Goal: Task Accomplishment & Management: Complete application form

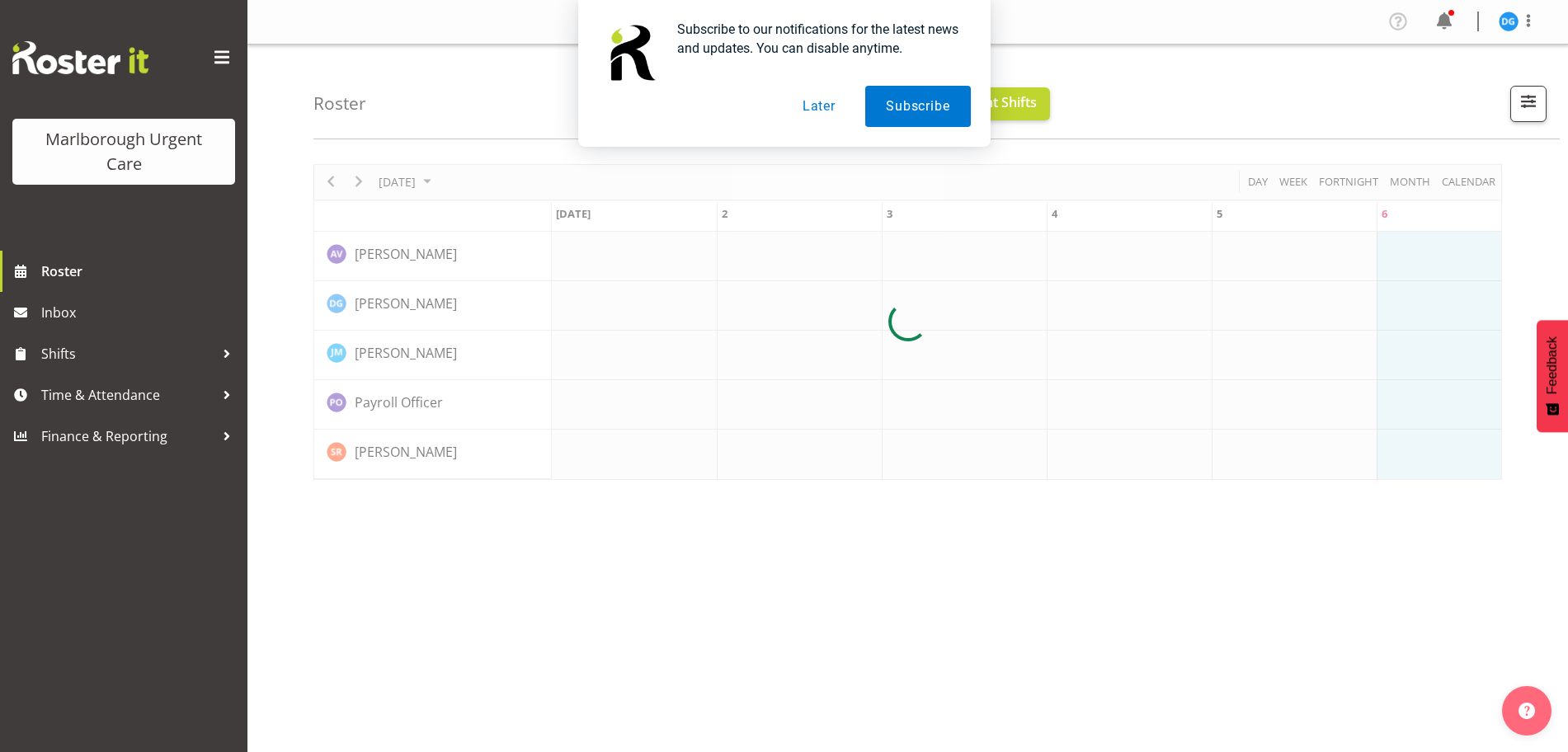
click at [822, 113] on button "Later" at bounding box center [818, 106] width 74 height 41
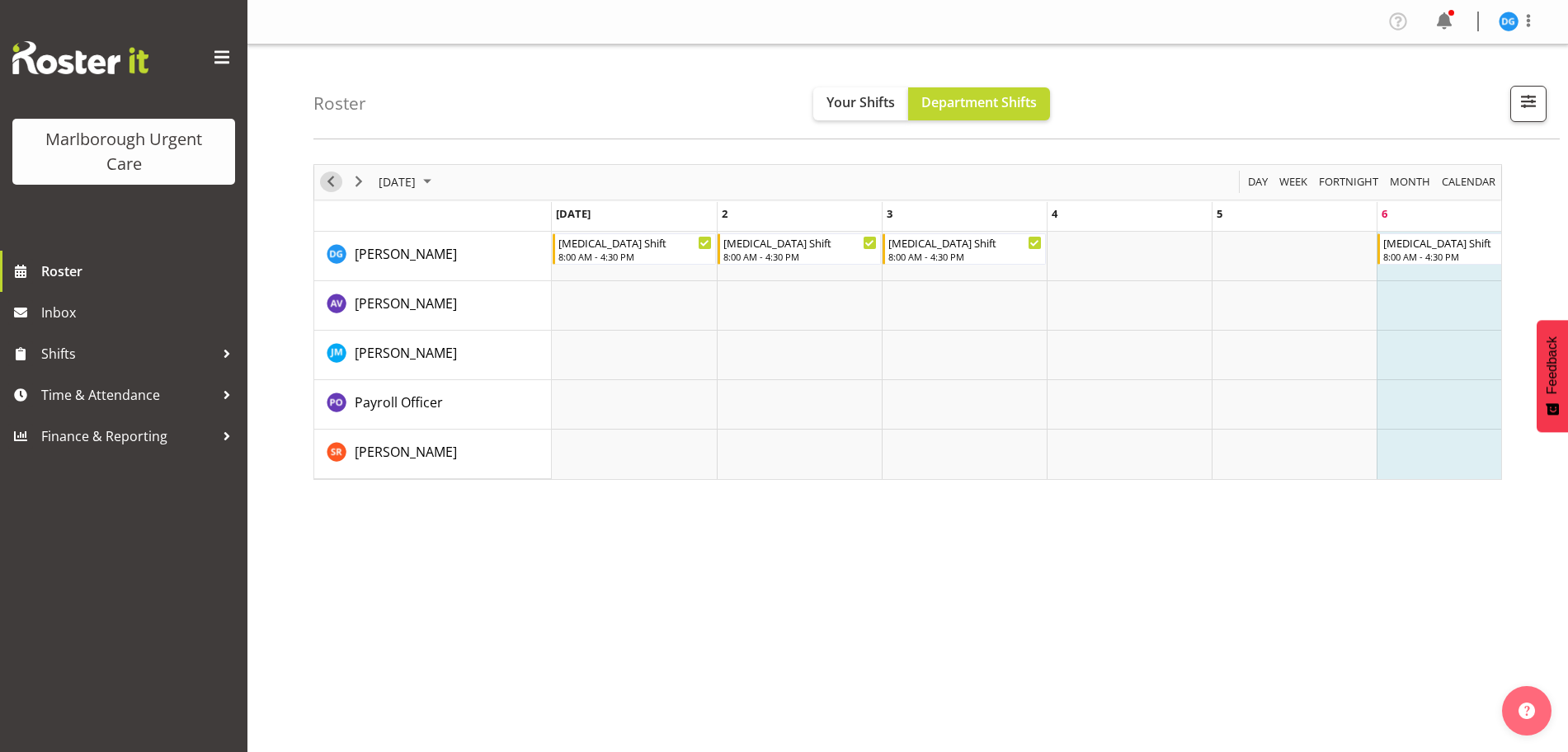
click at [333, 185] on span "Previous" at bounding box center [330, 182] width 20 height 21
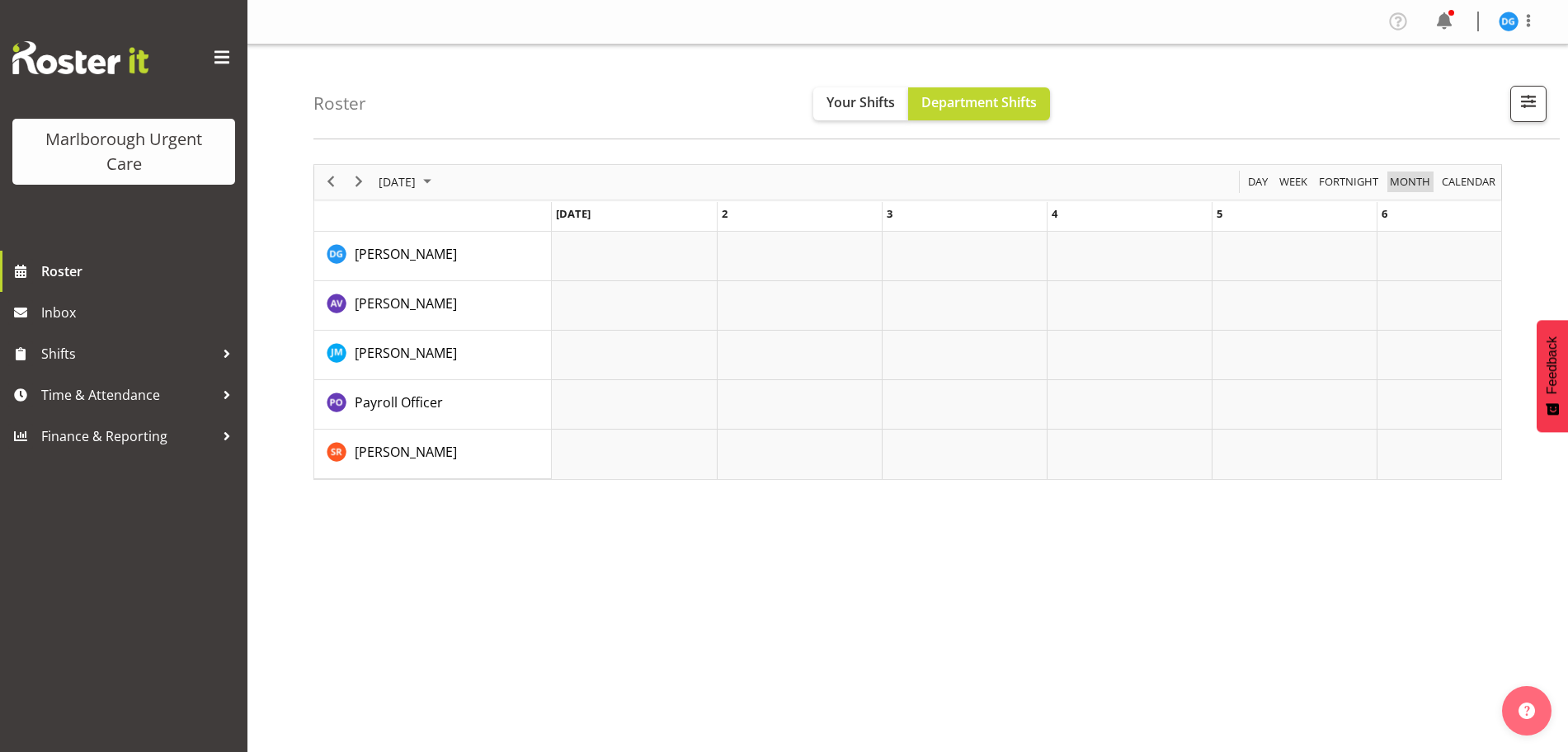
click at [1404, 174] on span "Month" at bounding box center [1409, 182] width 44 height 21
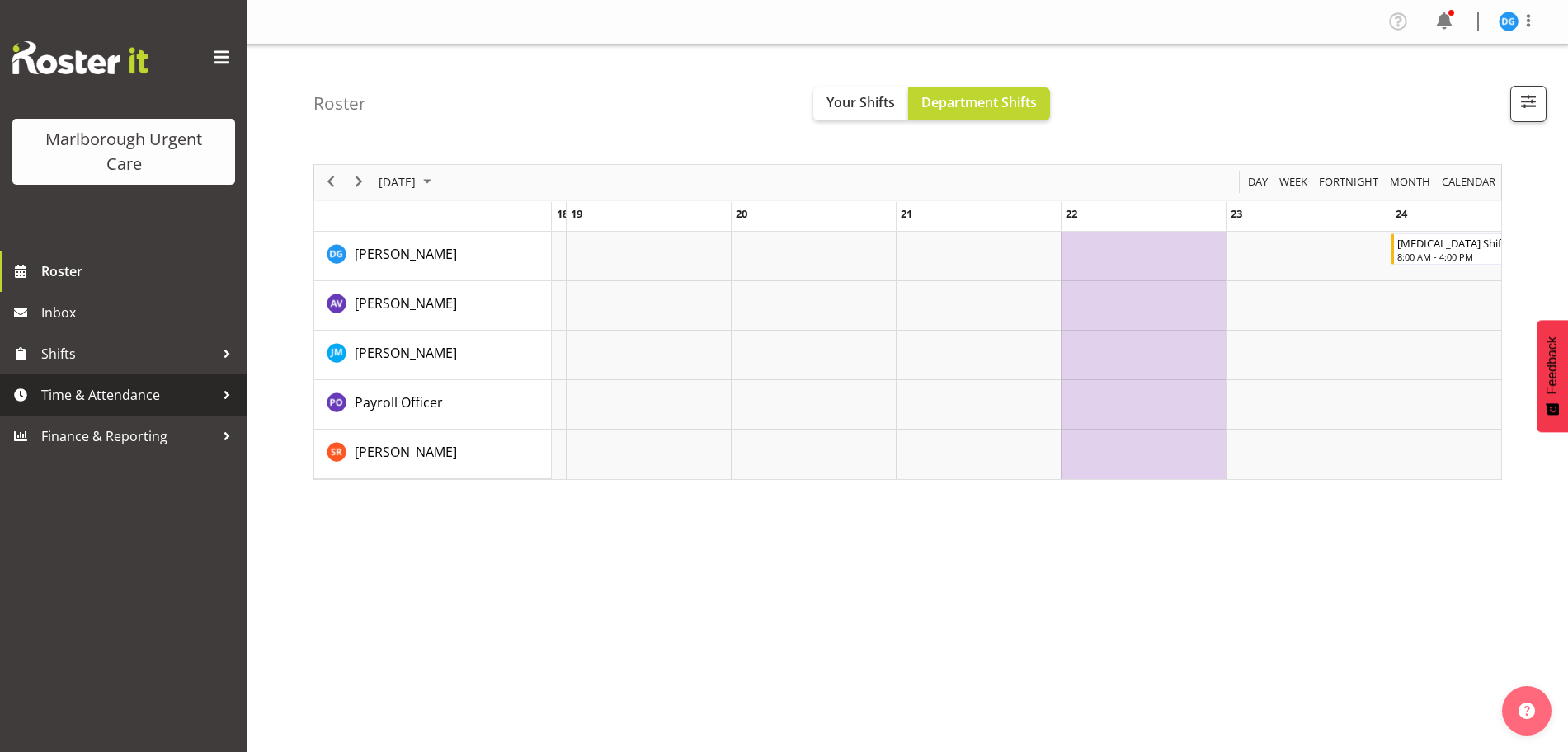
click at [119, 388] on span "Time & Attendance" at bounding box center [128, 395] width 174 height 24
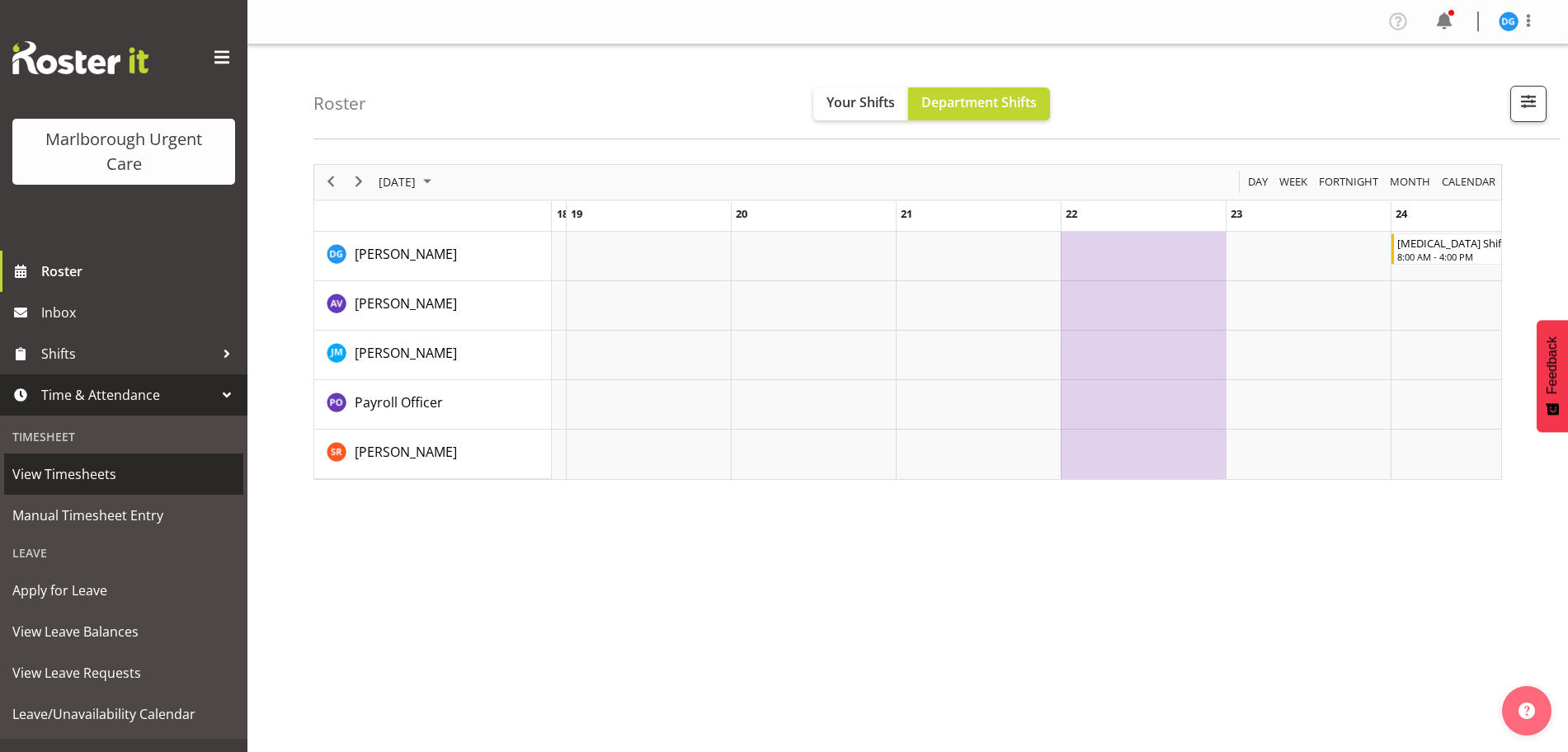
click at [52, 475] on span "View Timesheets" at bounding box center [123, 474] width 222 height 24
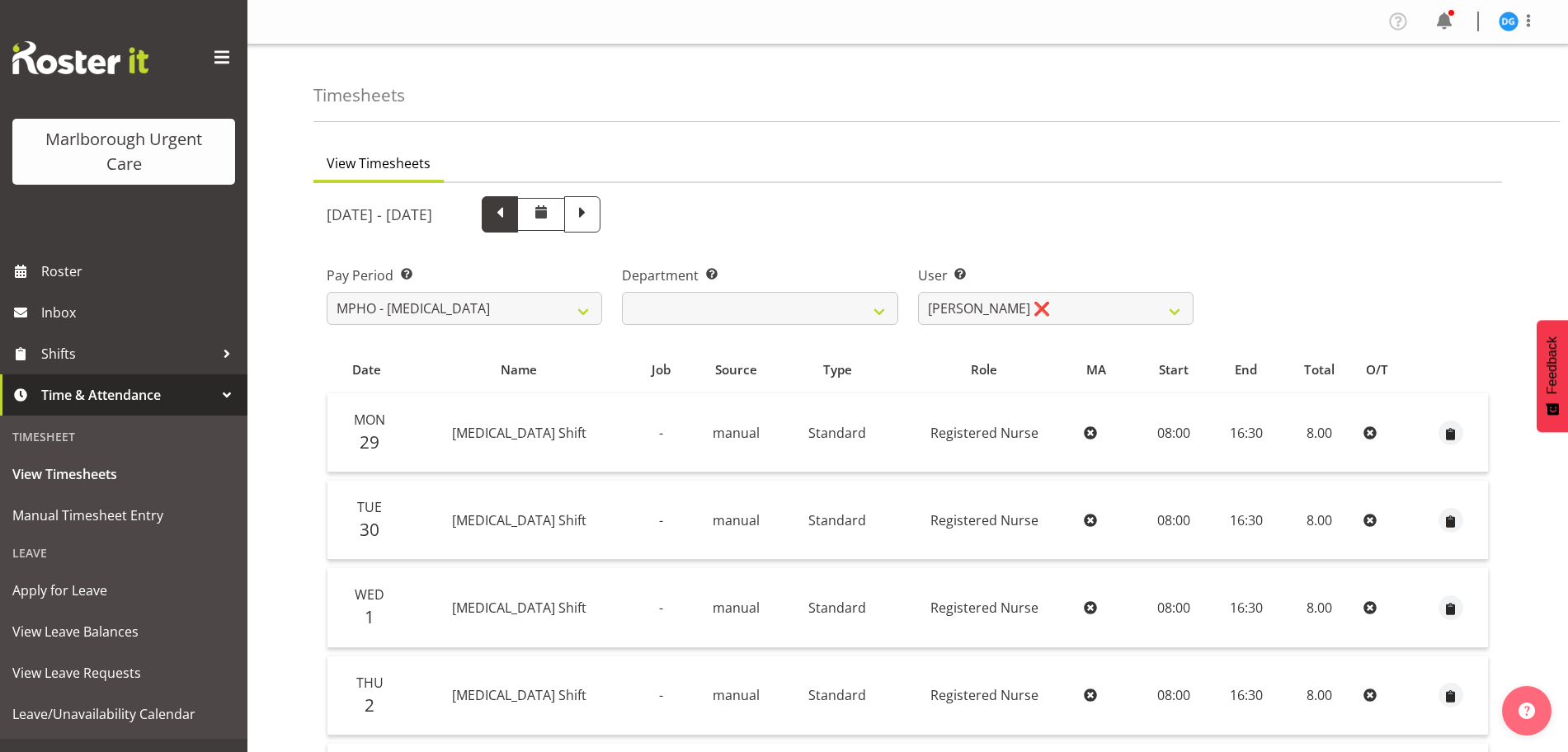
click at [518, 215] on span at bounding box center [499, 214] width 37 height 37
select select
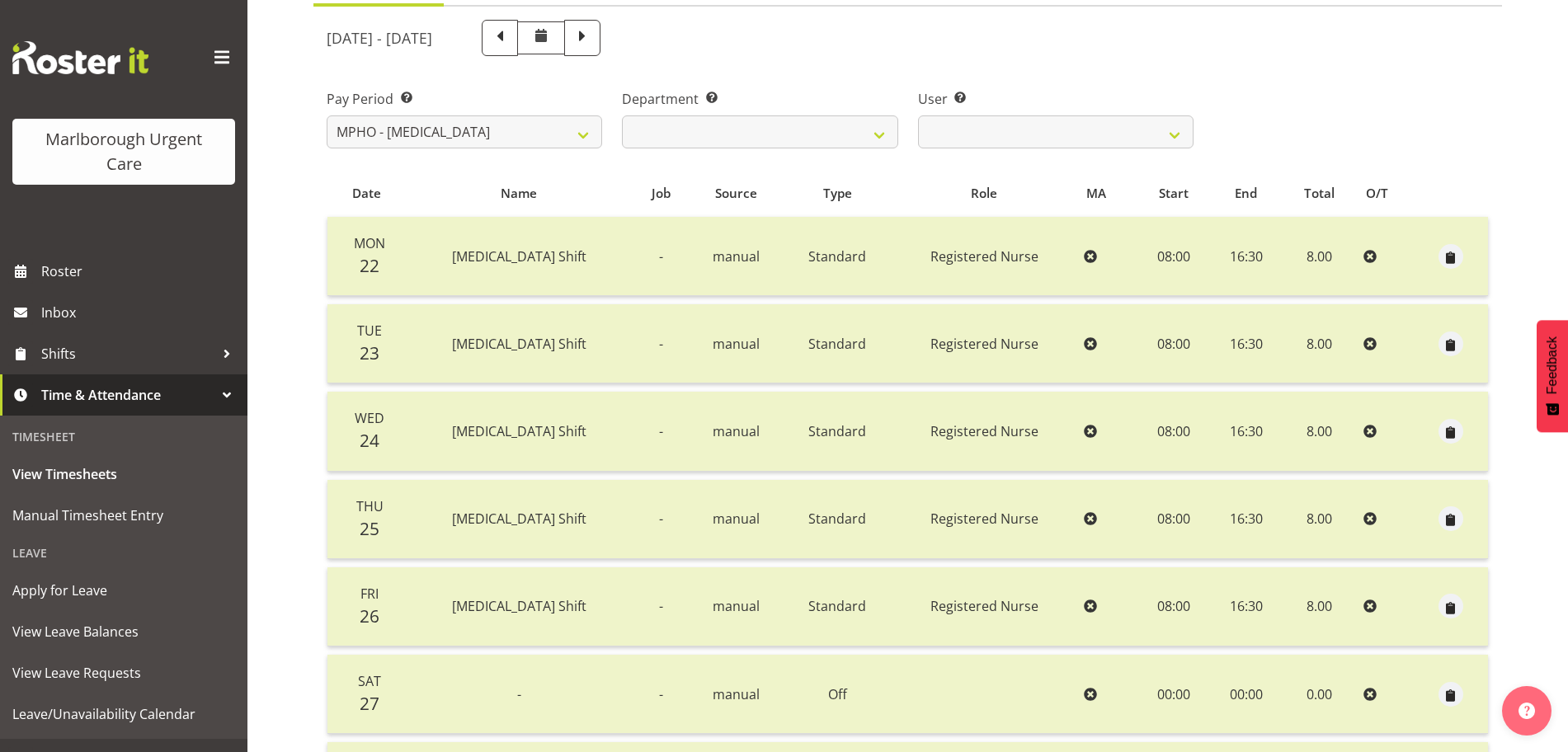
scroll to position [175, 0]
drag, startPoint x: 731, startPoint y: 36, endPoint x: 743, endPoint y: 35, distance: 12.0
click at [601, 36] on span at bounding box center [582, 39] width 37 height 37
select select
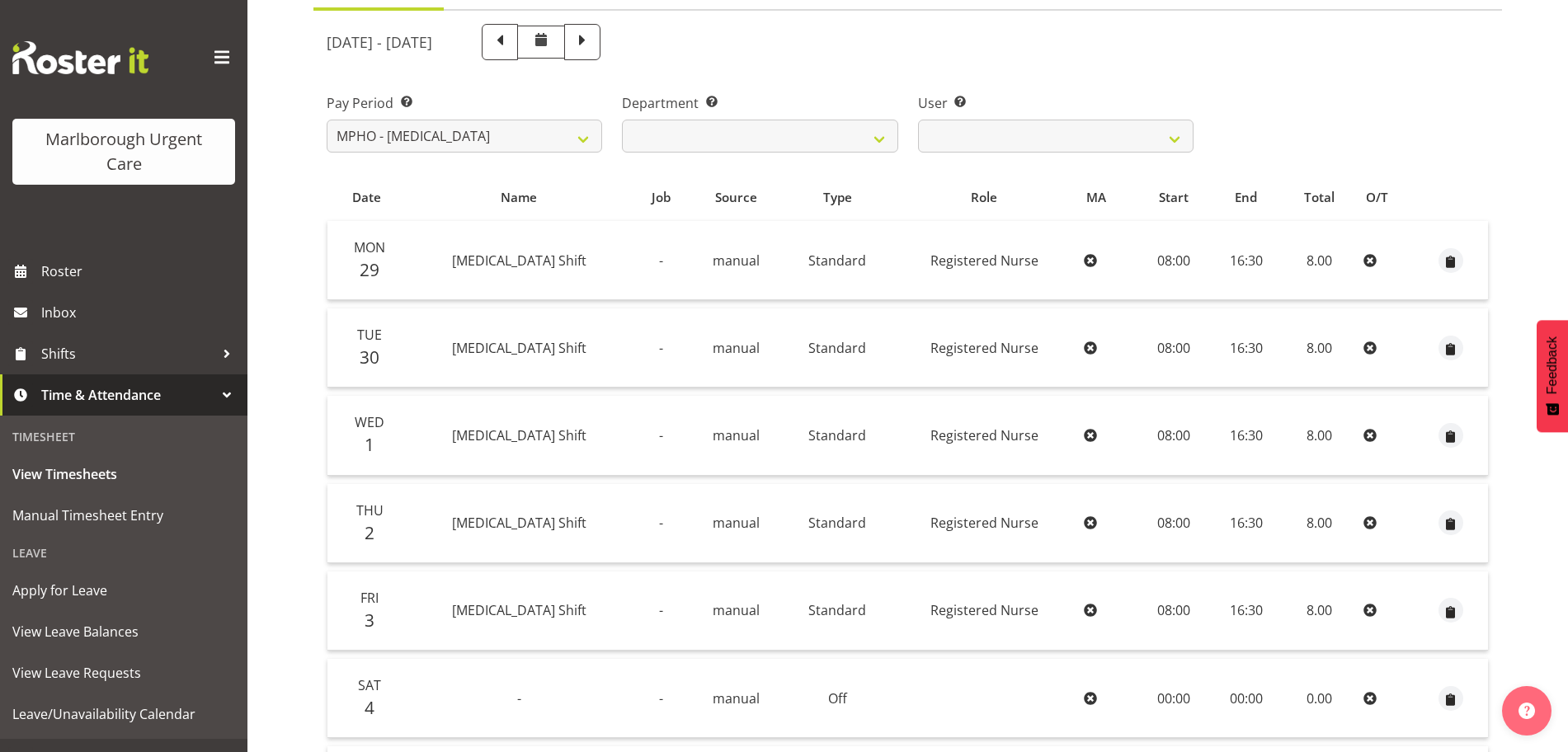
scroll to position [0, 0]
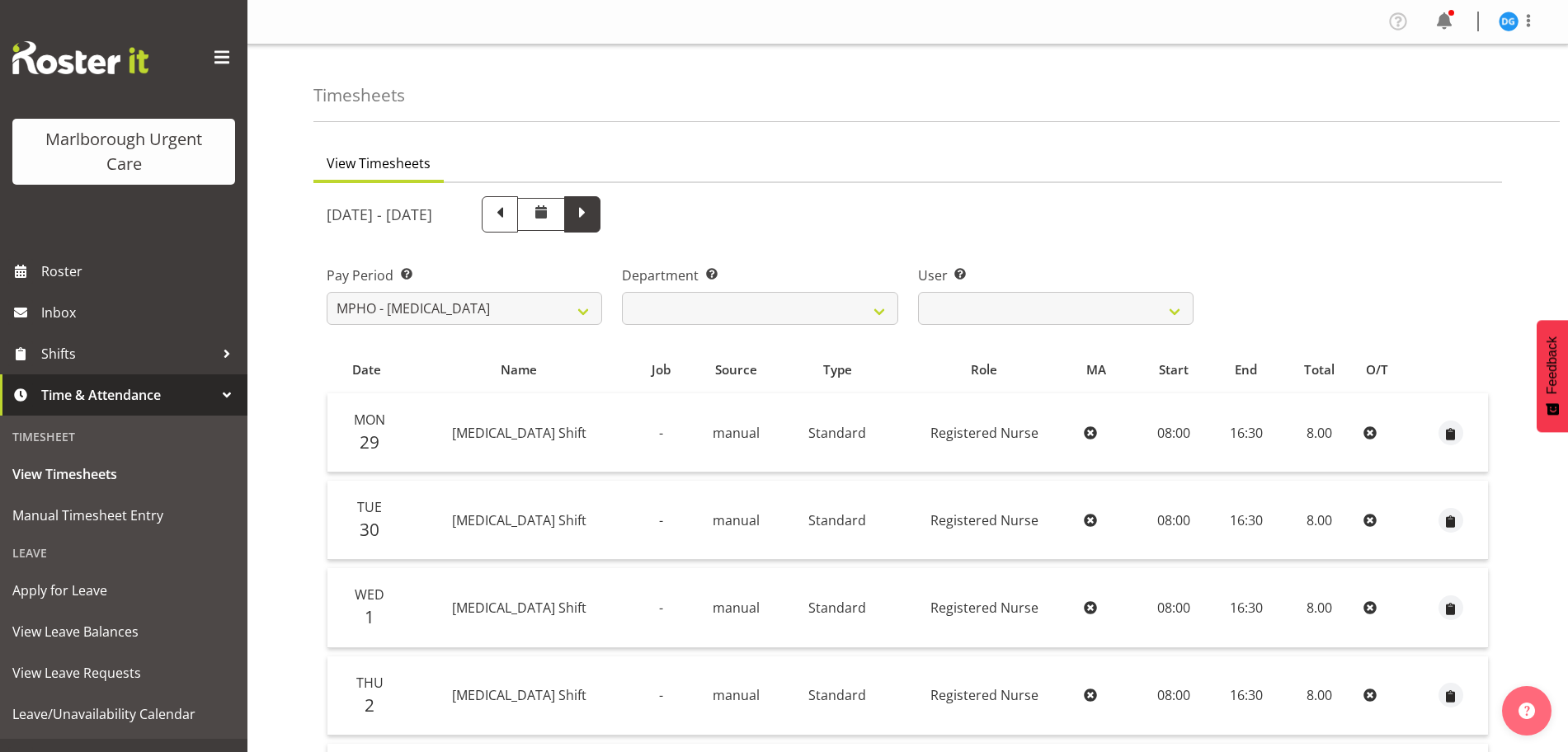
click at [593, 207] on span at bounding box center [582, 212] width 22 height 22
select select
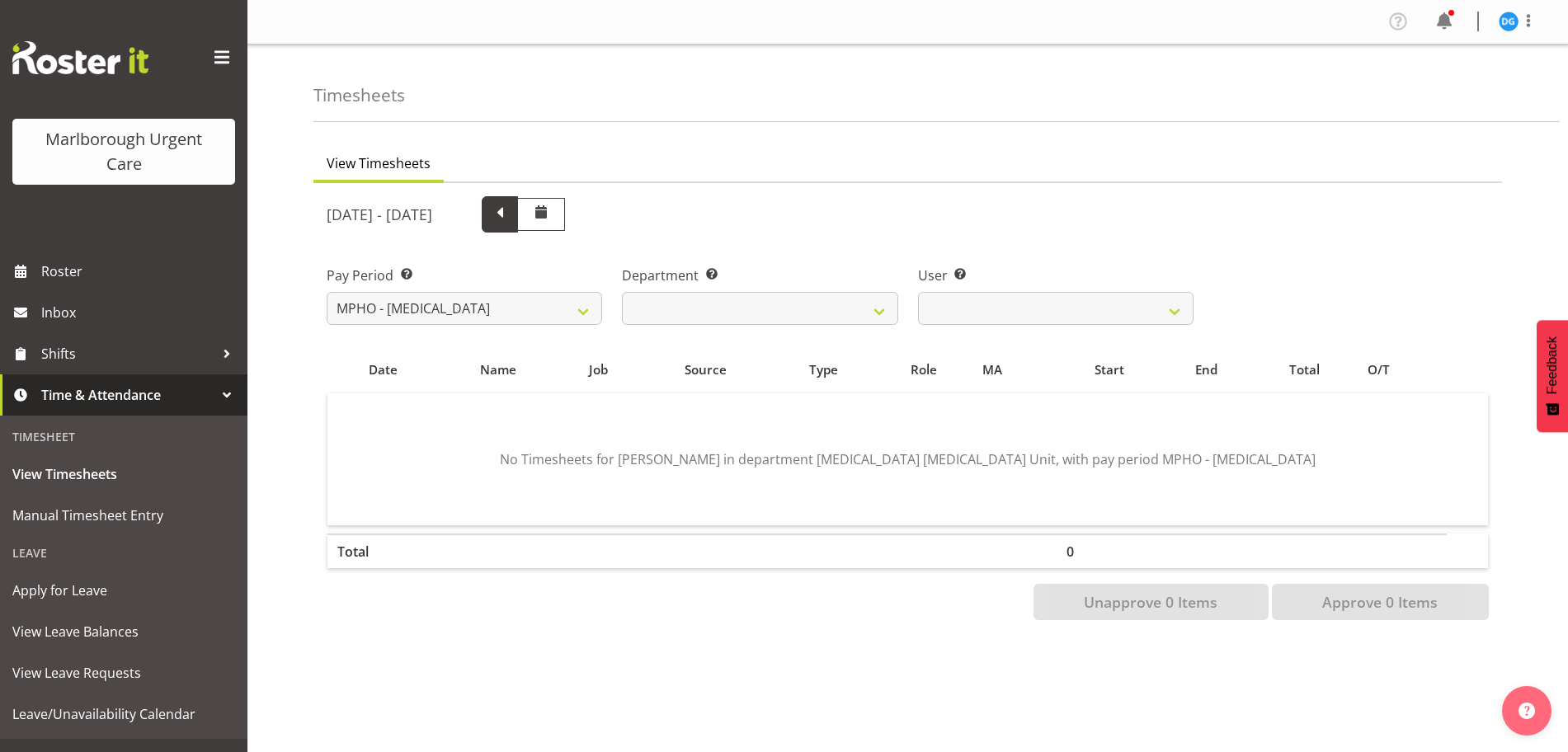
click at [510, 218] on span at bounding box center [499, 212] width 22 height 22
select select
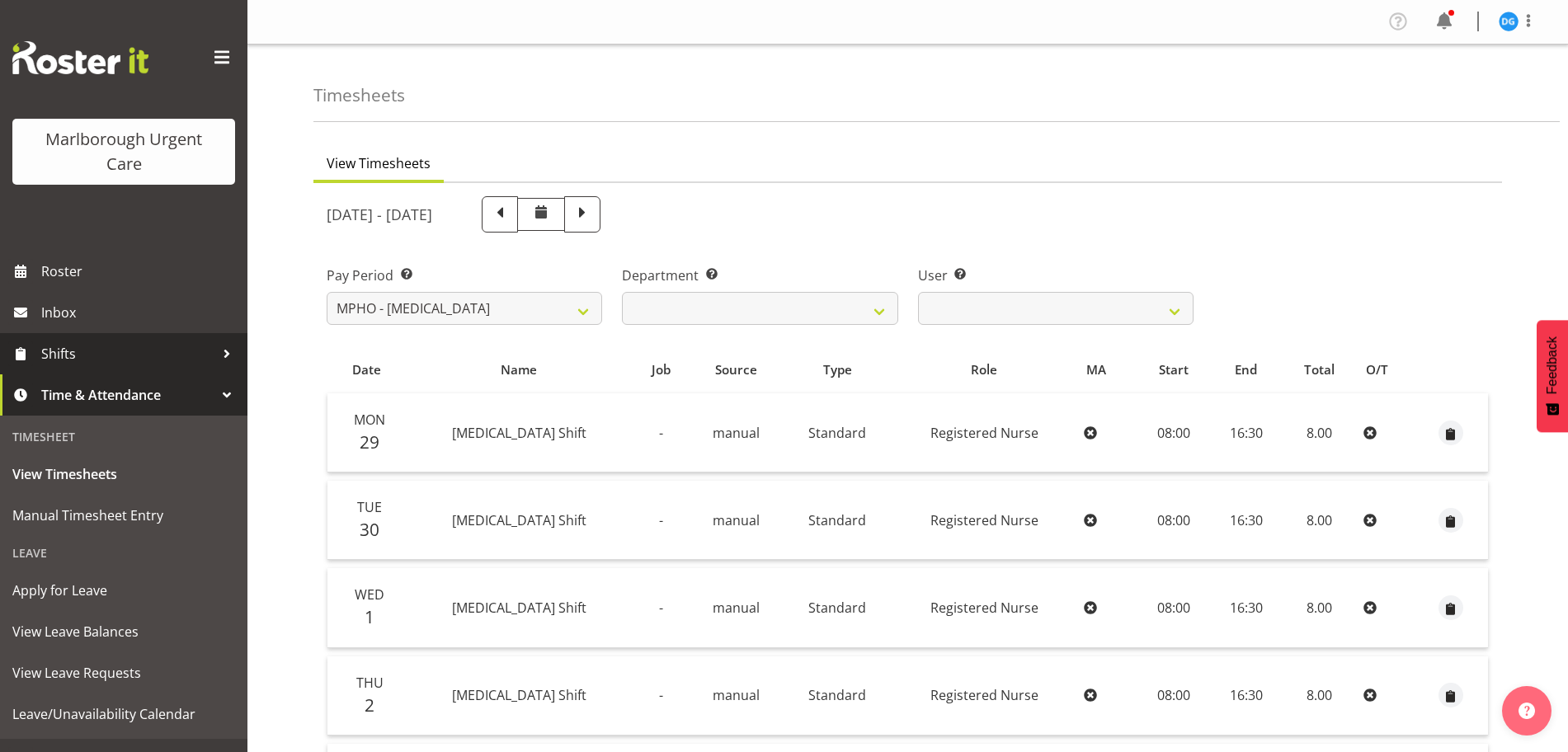
click at [99, 360] on span "Shifts" at bounding box center [128, 354] width 174 height 24
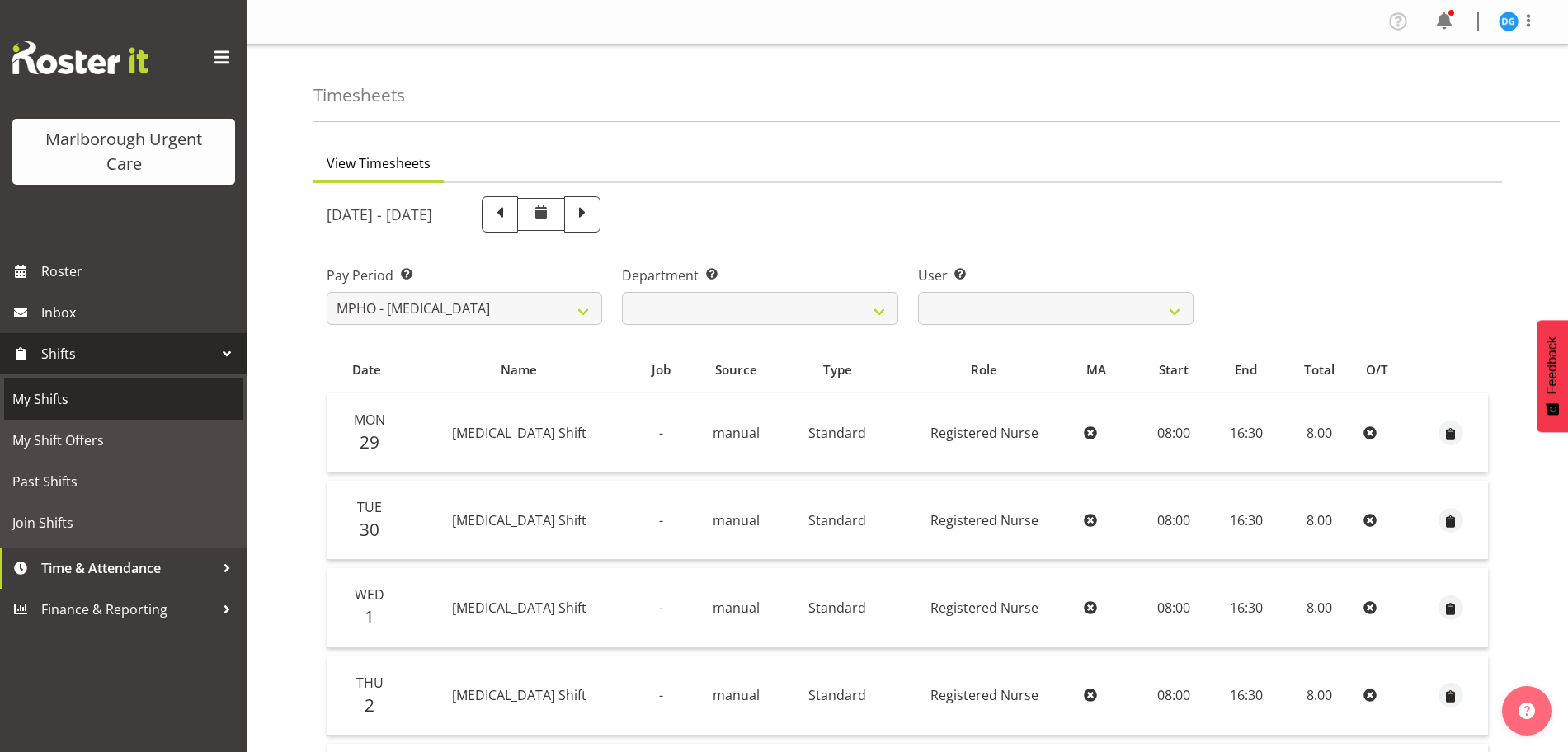
click at [89, 395] on span "My Shifts" at bounding box center [123, 399] width 222 height 24
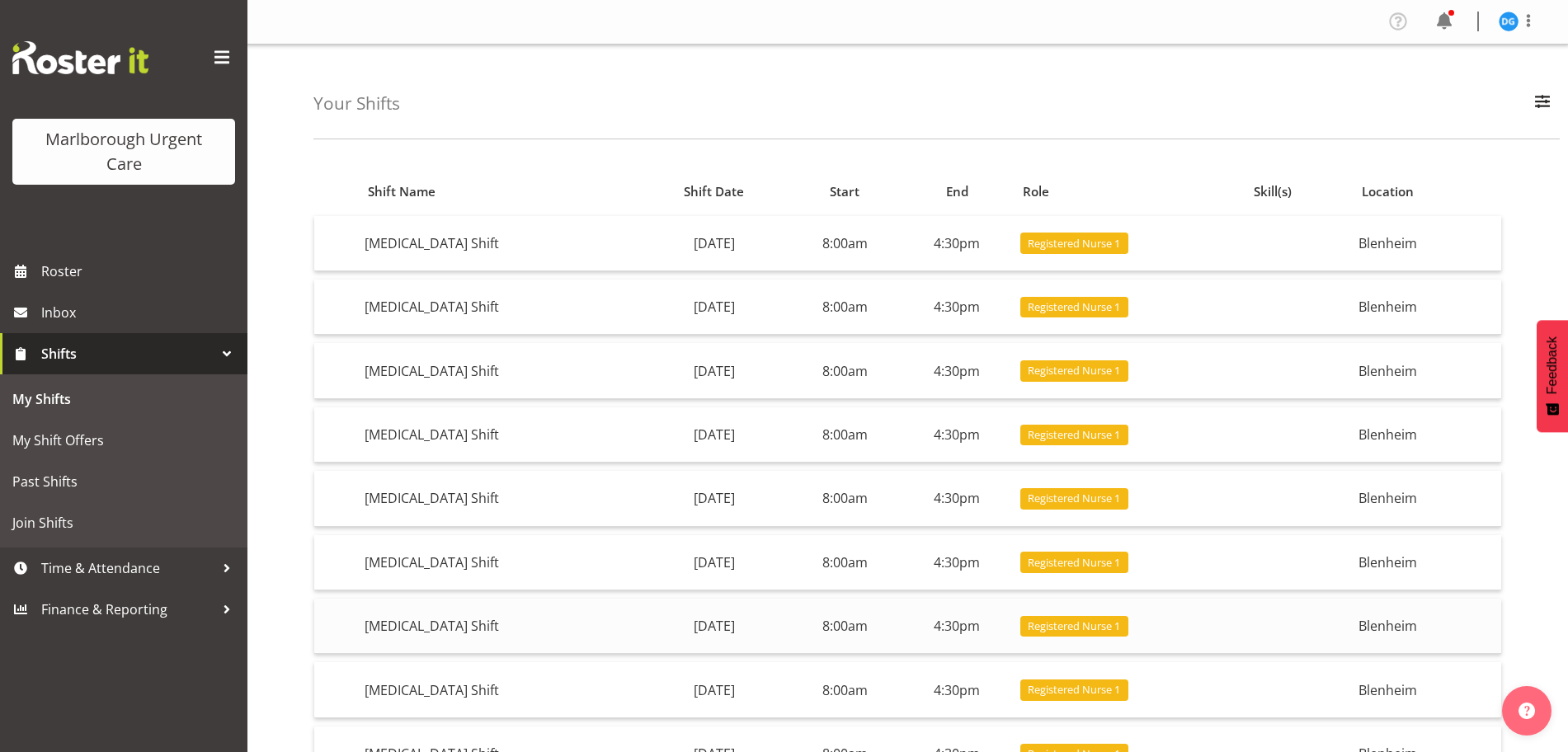
scroll to position [183, 0]
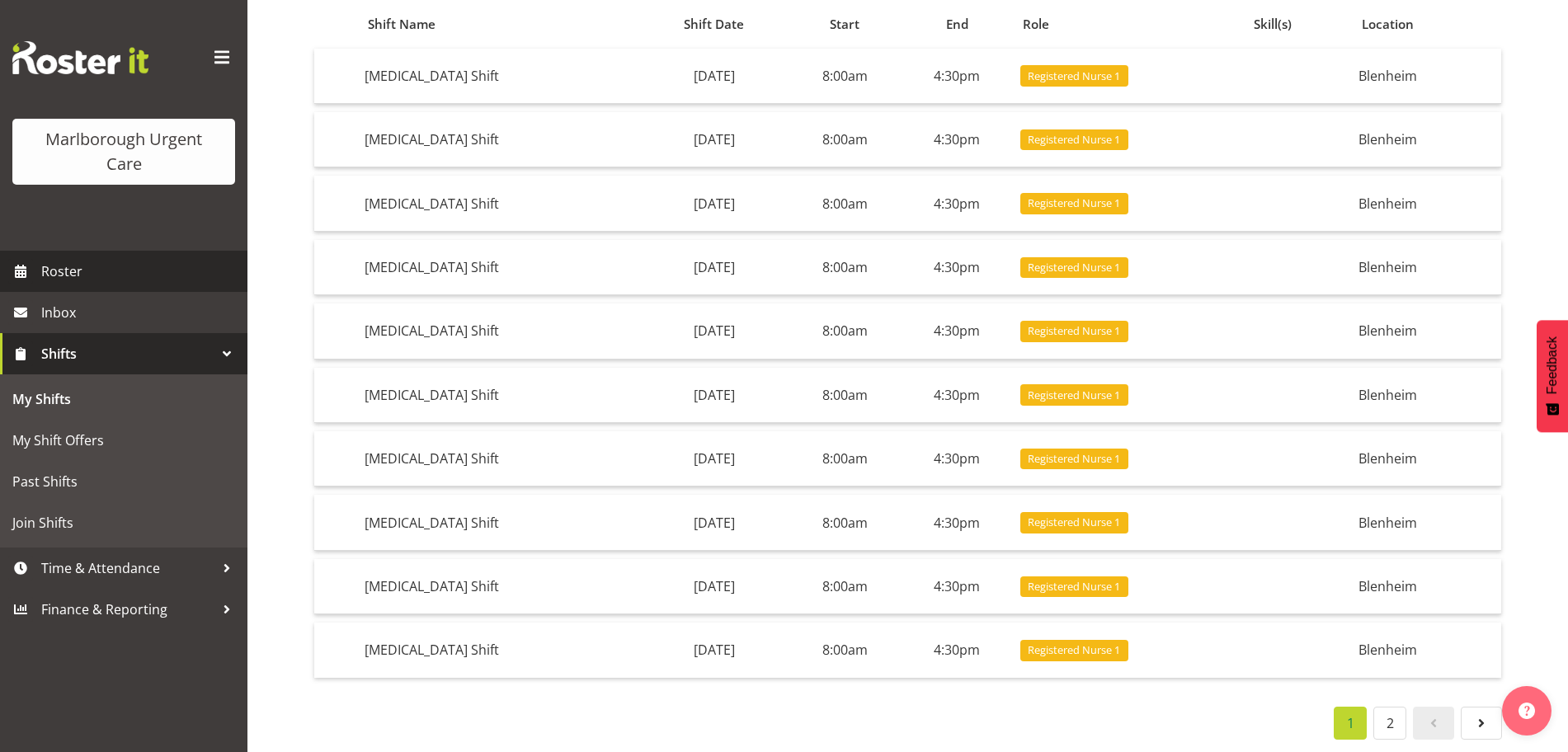
click at [150, 269] on span "Roster" at bounding box center [140, 271] width 198 height 24
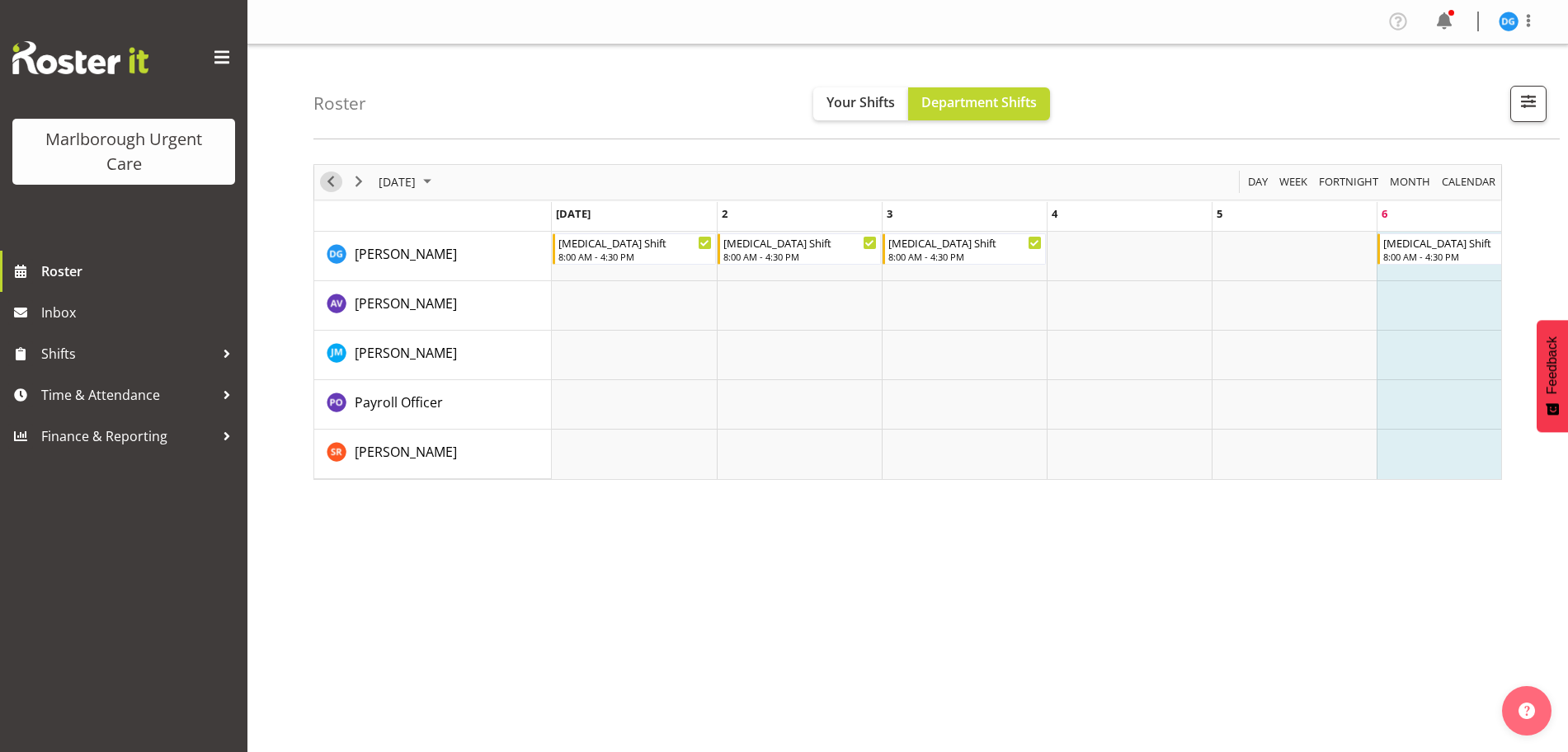
click at [330, 184] on span "Previous" at bounding box center [330, 182] width 20 height 21
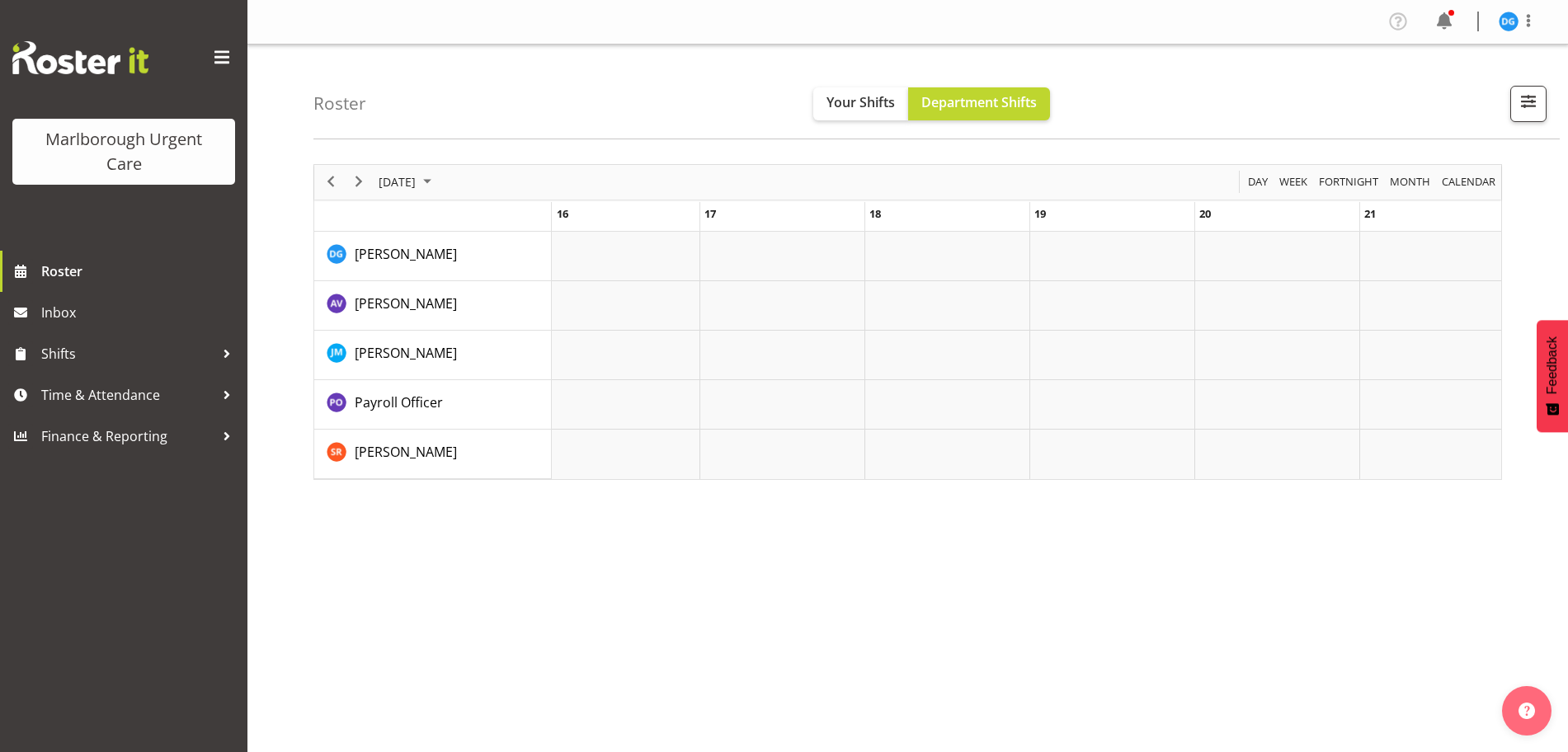
scroll to position [0, 3322]
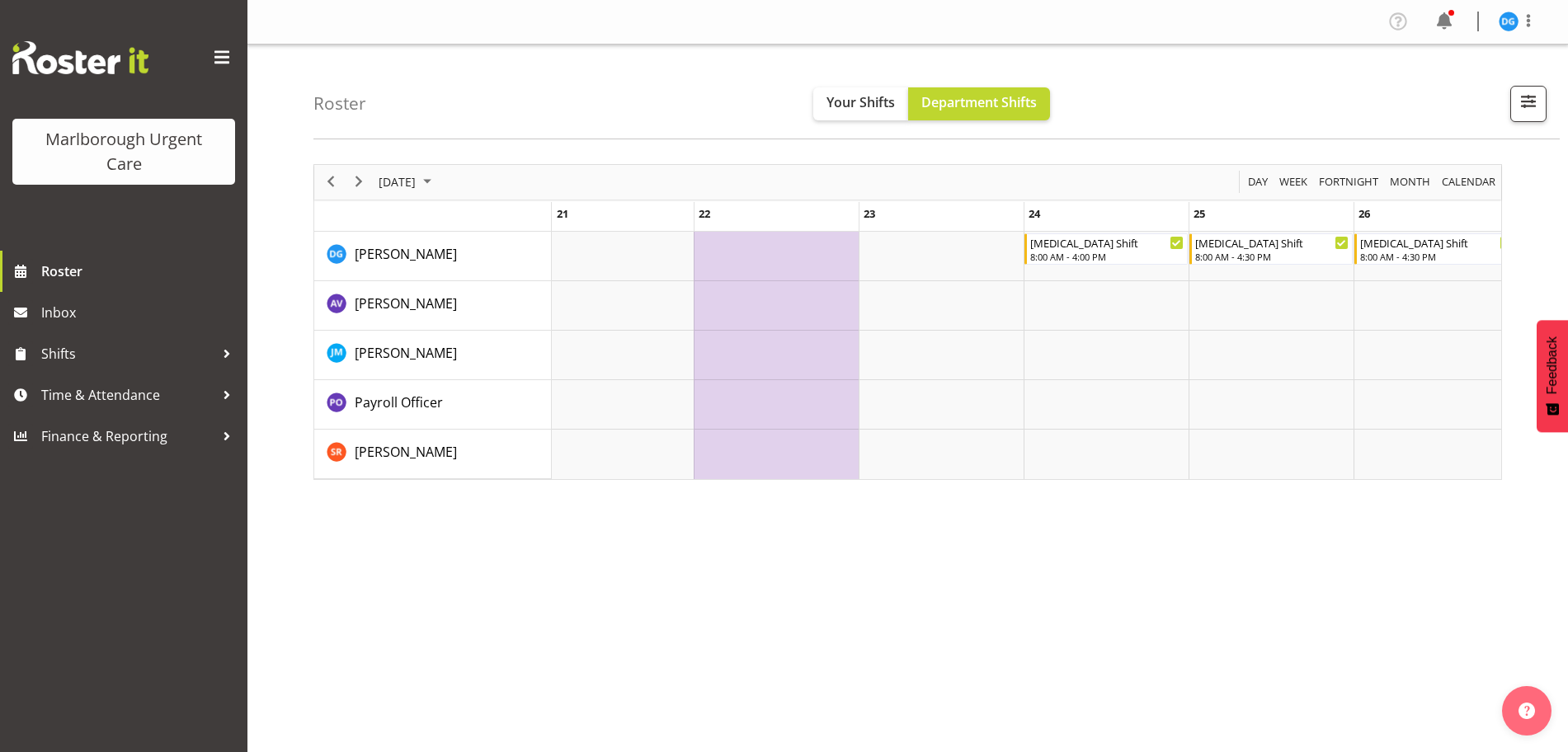
click at [820, 246] on td "of September 2025" at bounding box center [776, 256] width 165 height 50
click at [1176, 248] on div "of September 2025" at bounding box center [1177, 241] width 12 height 12
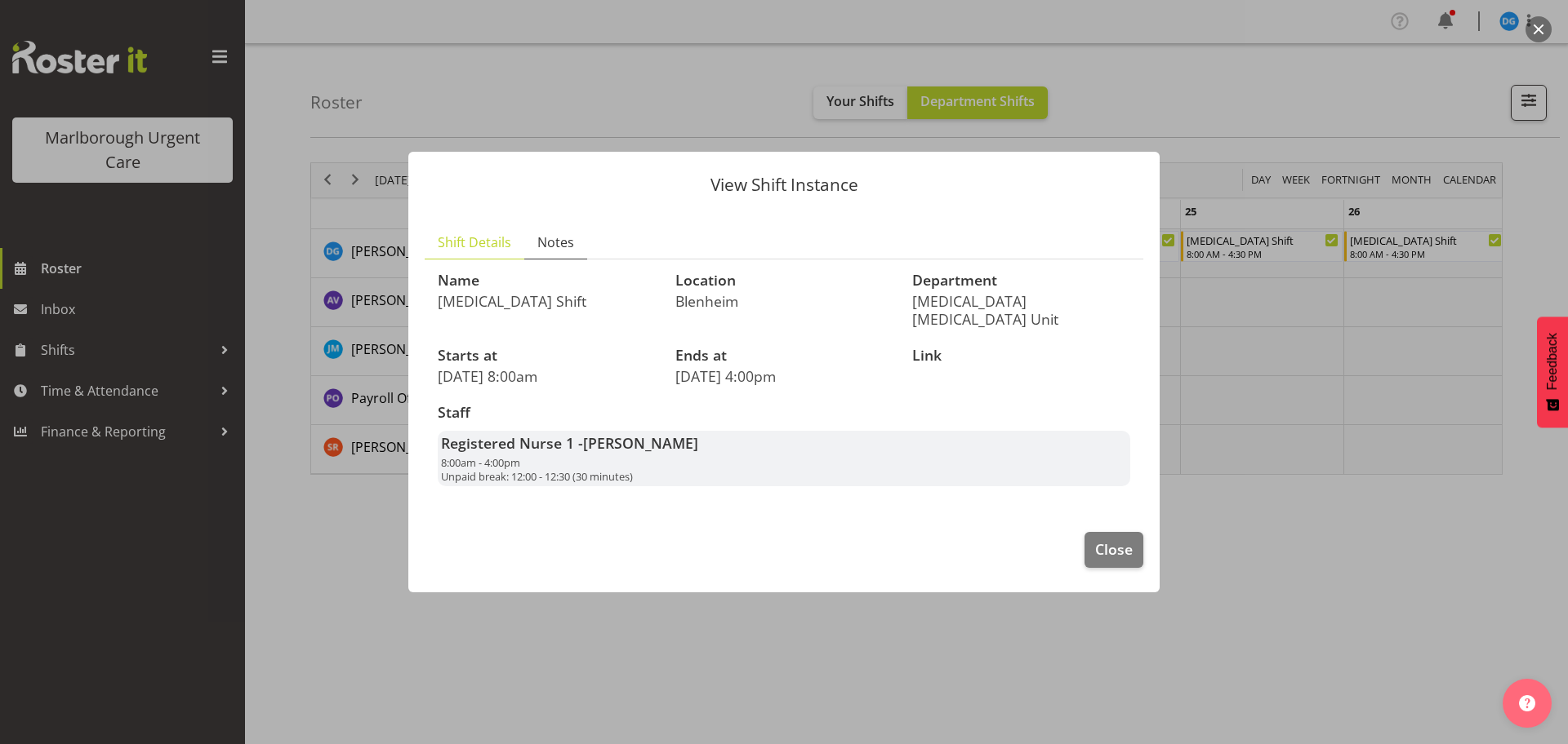
click at [565, 253] on span "Notes" at bounding box center [556, 241] width 37 height 20
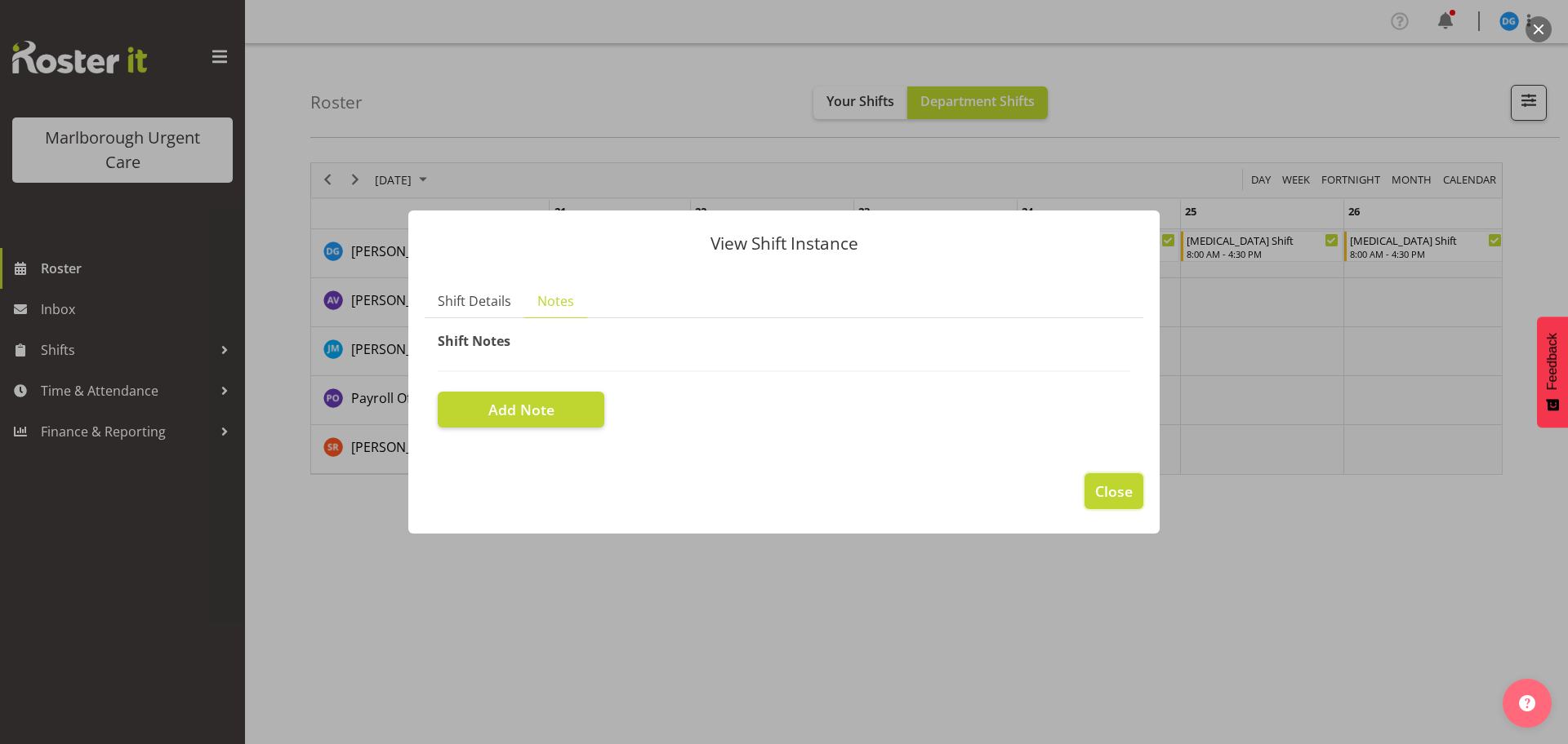
click at [1107, 498] on span "Close" at bounding box center [1113, 491] width 37 height 21
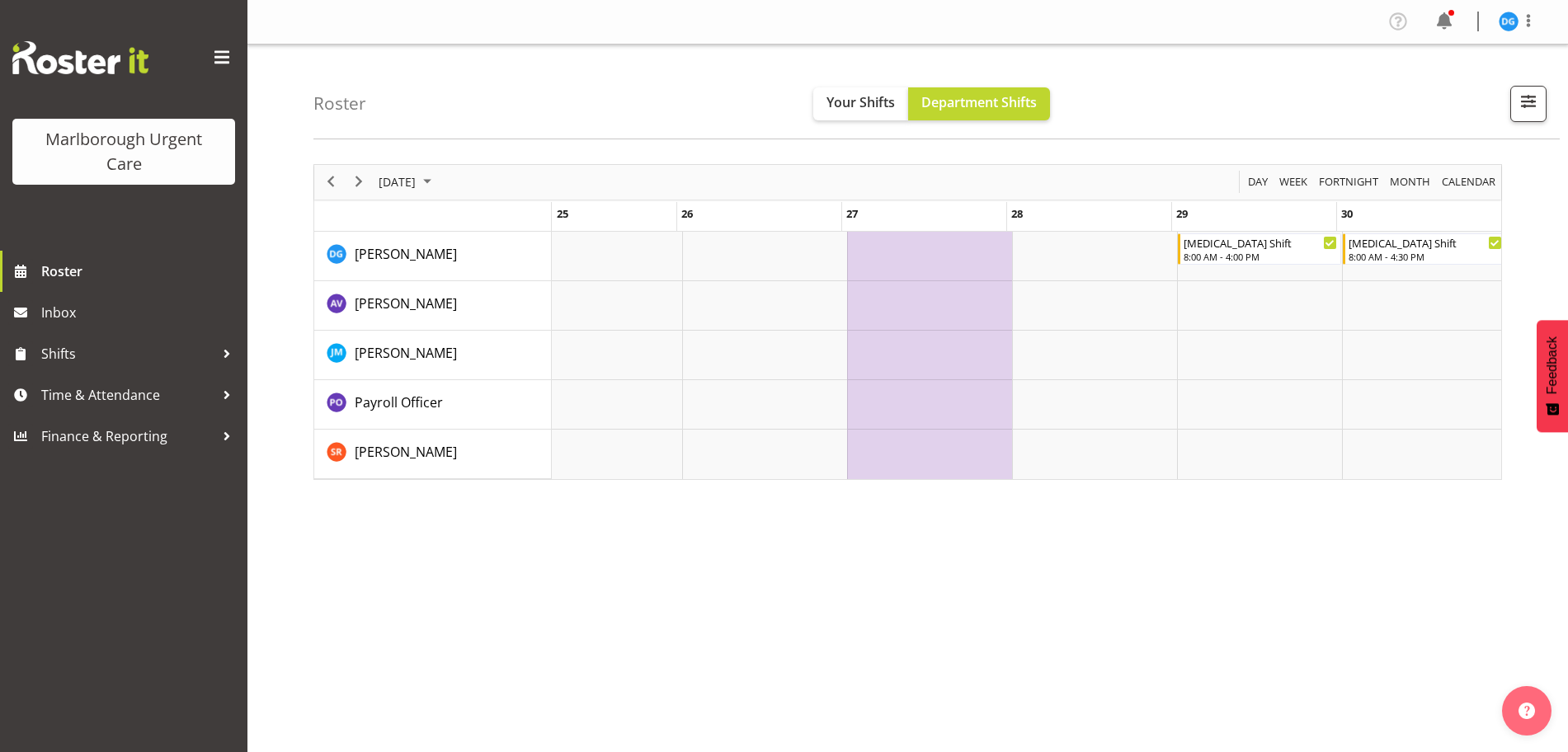
scroll to position [0, 3168]
click at [596, 480] on div "Haemodialysis Shift 8:00 AM - 4:00 PM Haemodialysis Shift 8:00 AM - 4:30 PM Hae…" at bounding box center [1026, 356] width 949 height 248
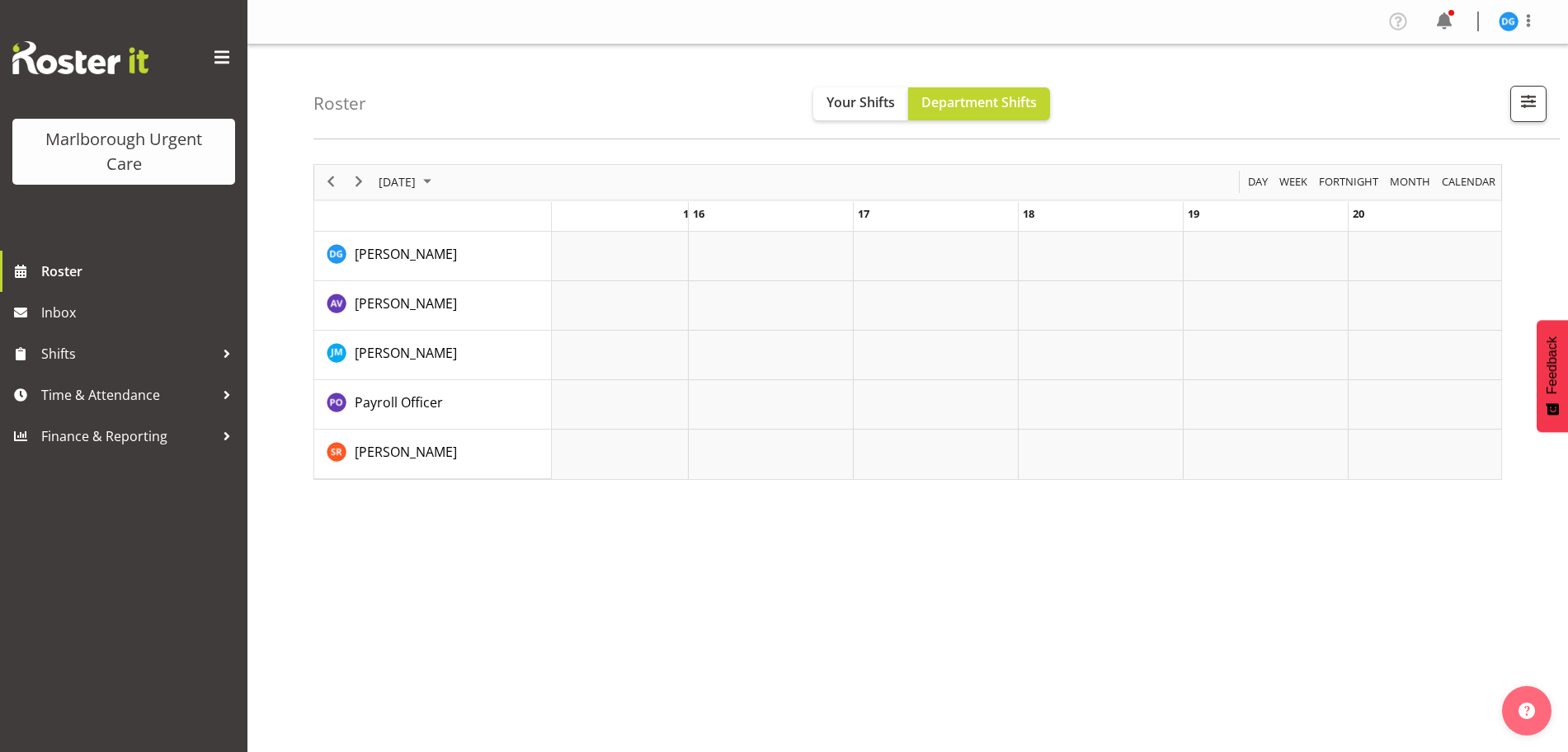
click at [596, 480] on div "Haemodialysis Shift 8:00 AM - 4:00 PM Haemodialysis Shift 8:00 AM - 4:30 PM Hae…" at bounding box center [1026, 356] width 949 height 248
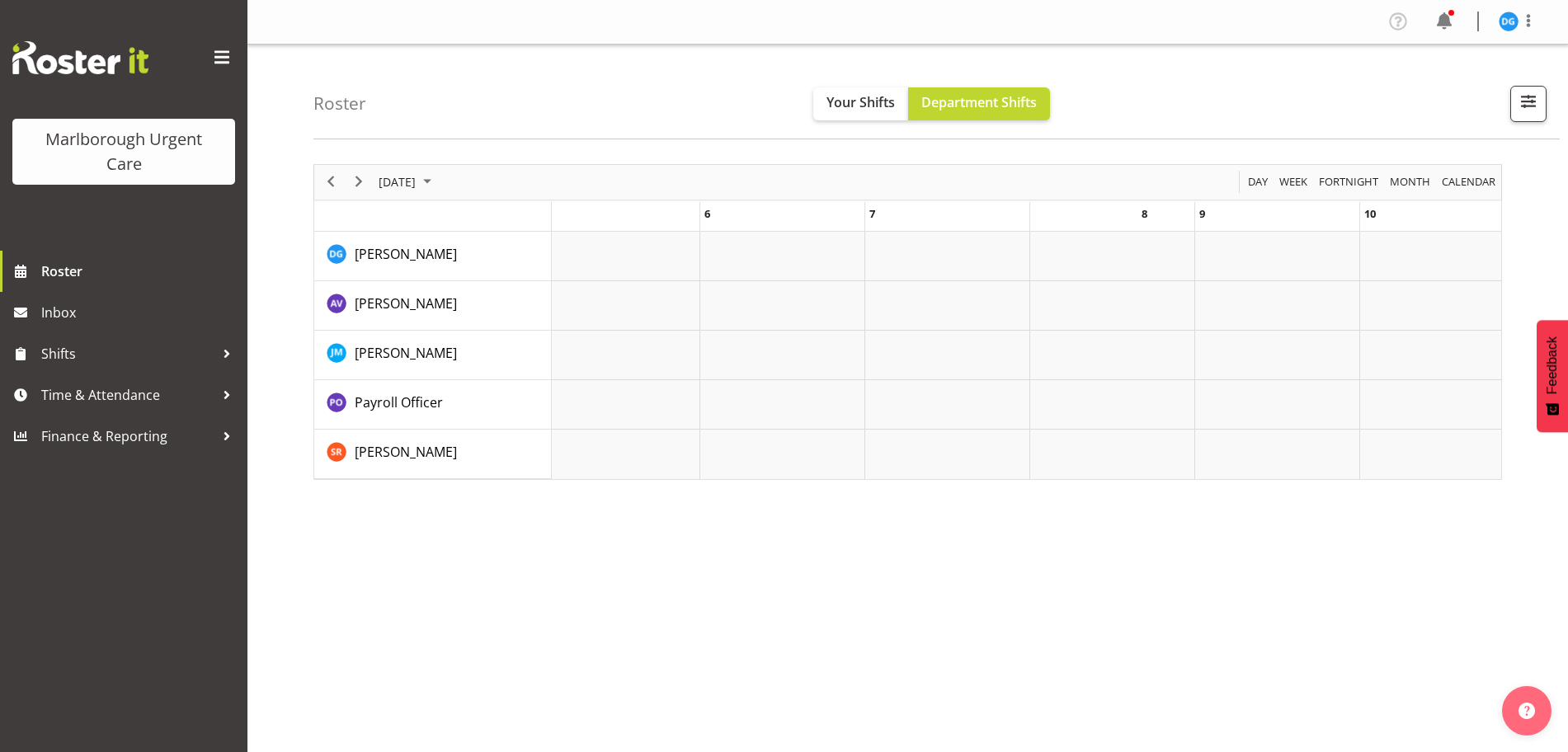
scroll to position [0, 0]
click at [596, 480] on div "Haemodialysis Shift 8:00 AM - 4:00 PM Haemodialysis Shift 8:00 AM - 4:30 PM Hae…" at bounding box center [1026, 356] width 949 height 248
click at [114, 433] on span "Finance & Reporting" at bounding box center [128, 437] width 174 height 24
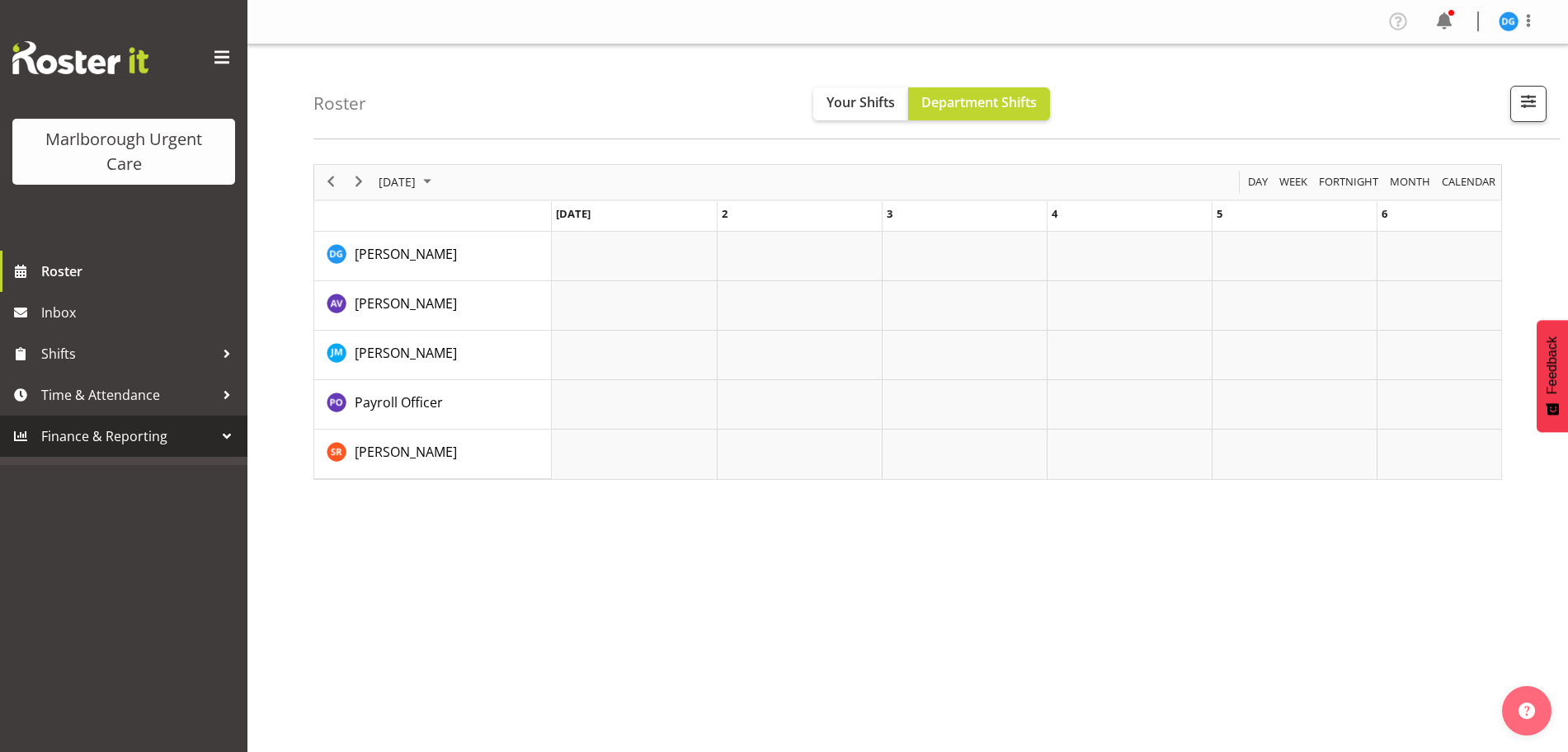
click at [224, 435] on div at bounding box center [226, 437] width 24 height 24
click at [220, 404] on div at bounding box center [226, 395] width 24 height 24
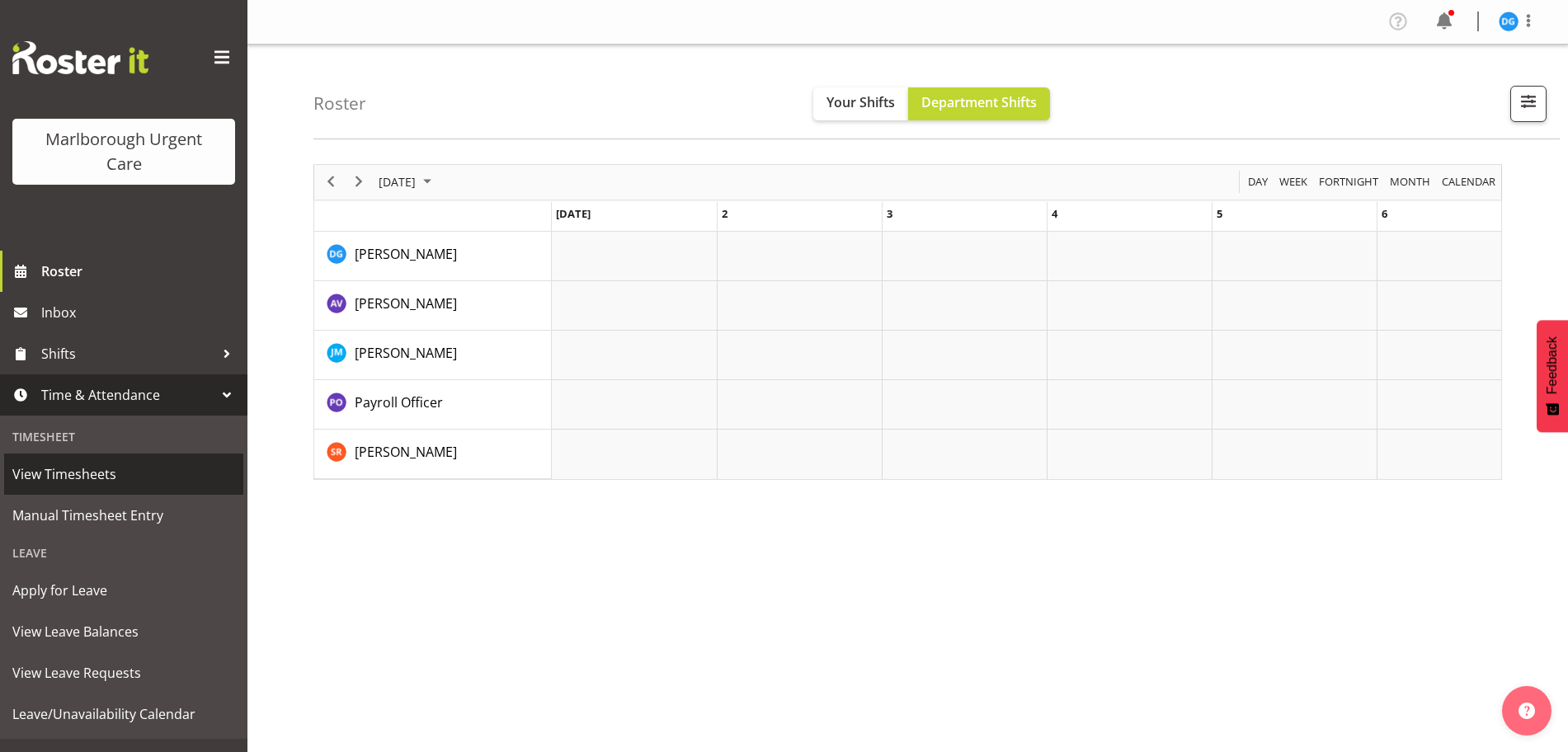
click at [174, 477] on span "View Timesheets" at bounding box center [123, 474] width 222 height 24
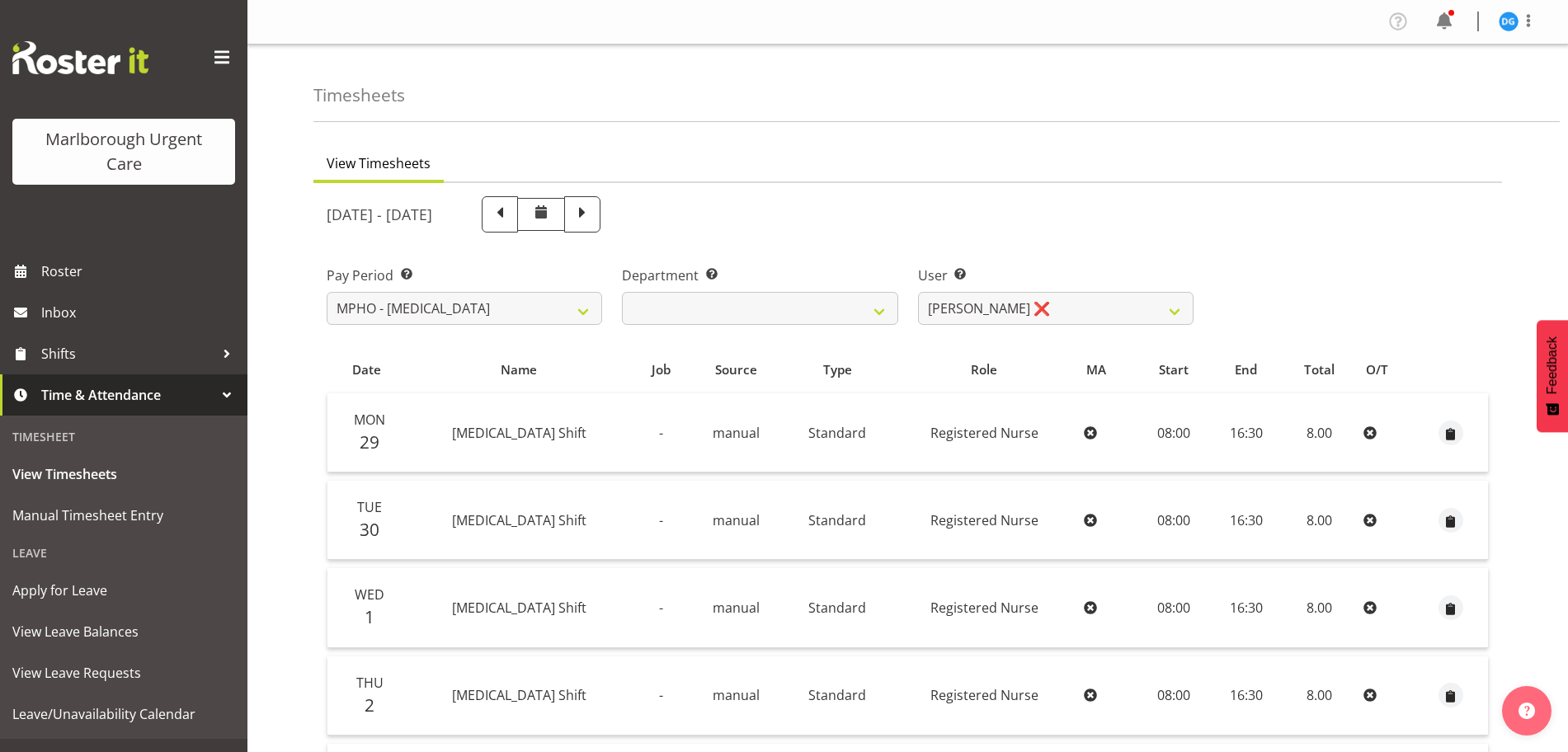
click at [565, 217] on span at bounding box center [540, 215] width 48 height 34
click at [510, 211] on span at bounding box center [499, 212] width 22 height 22
select select
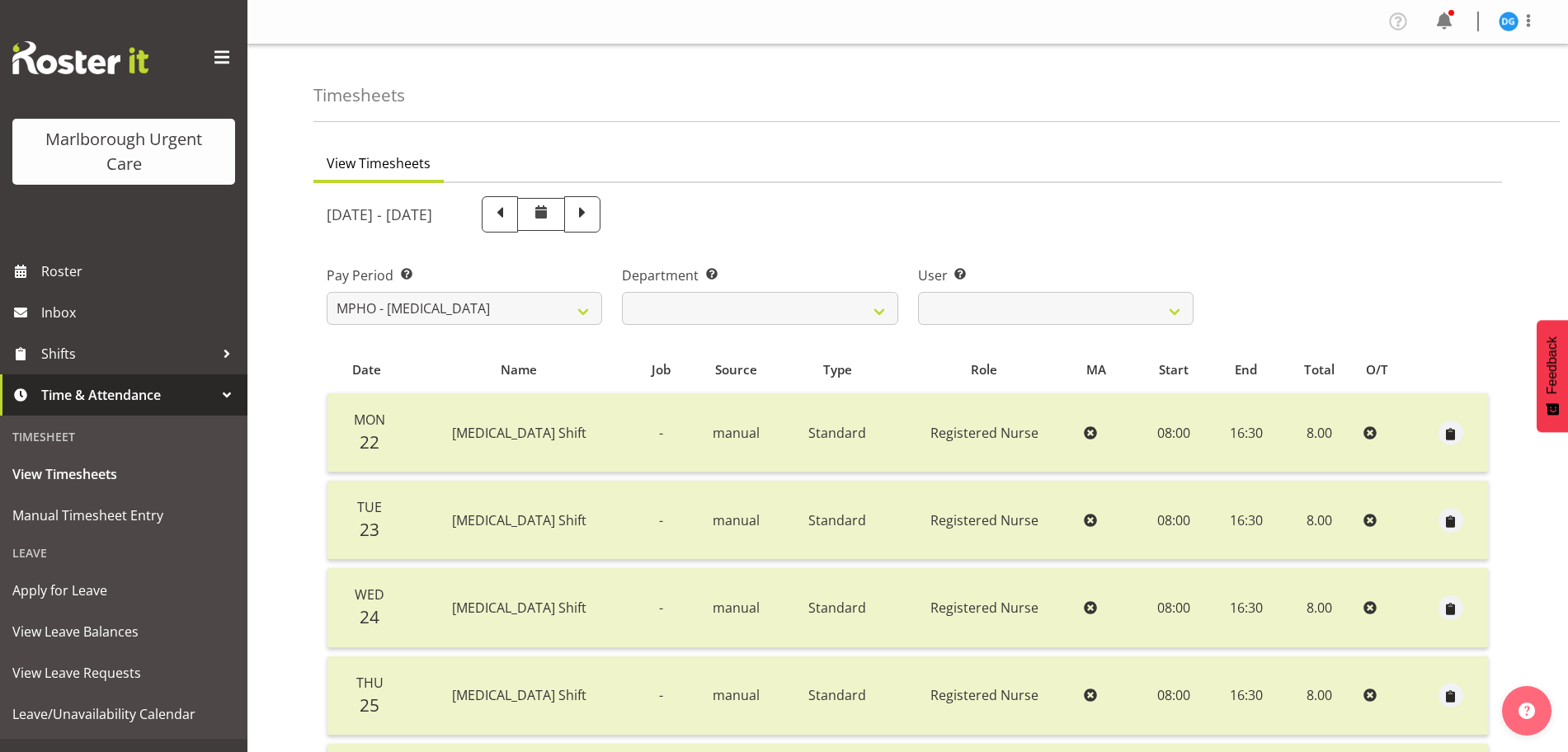
click at [601, 237] on div at bounding box center [540, 218] width 119 height 43
click at [593, 223] on span at bounding box center [582, 212] width 22 height 22
select select
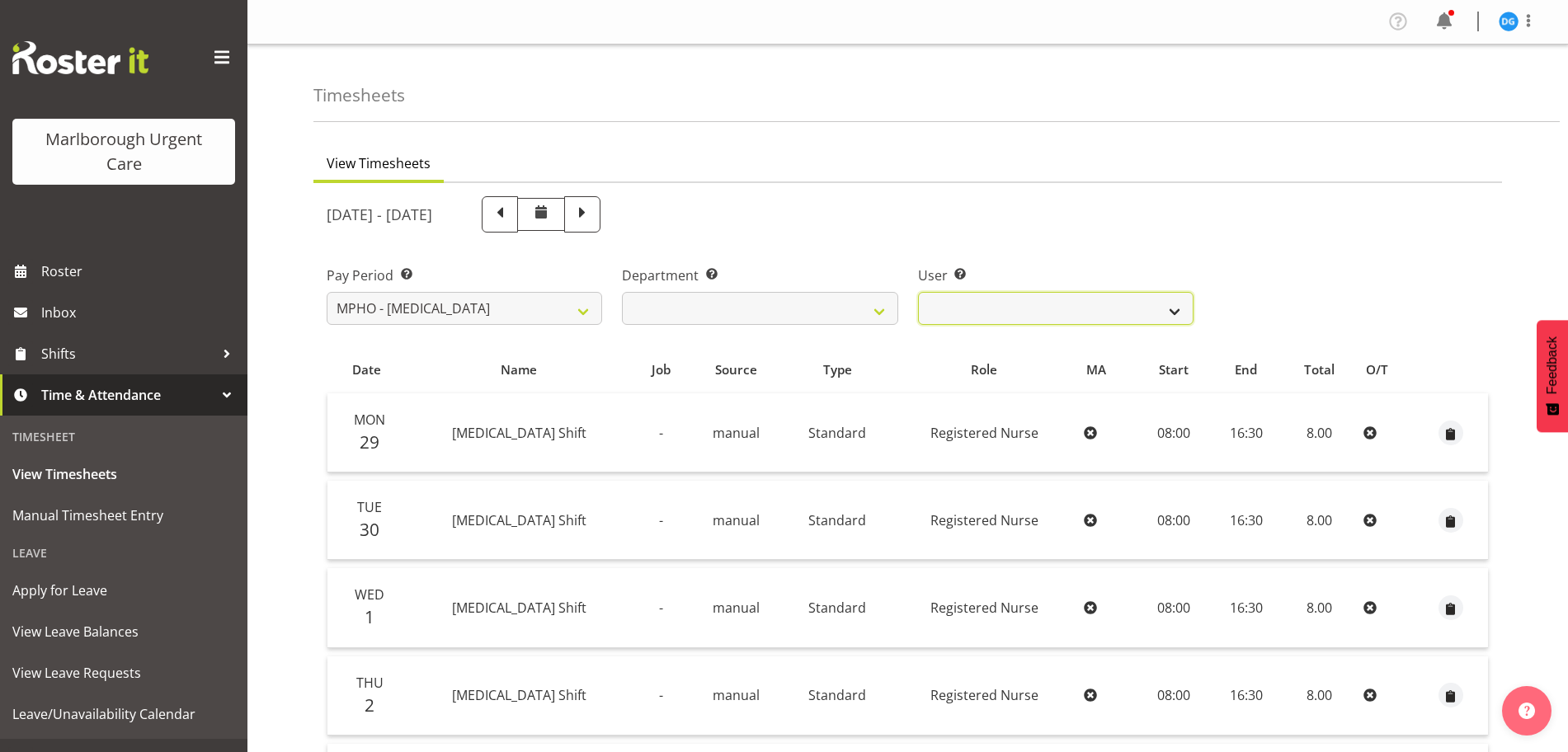
click at [1185, 310] on select "[PERSON_NAME] ❌" at bounding box center [1056, 308] width 276 height 33
click at [1171, 300] on select "[PERSON_NAME] ❌" at bounding box center [1056, 308] width 276 height 33
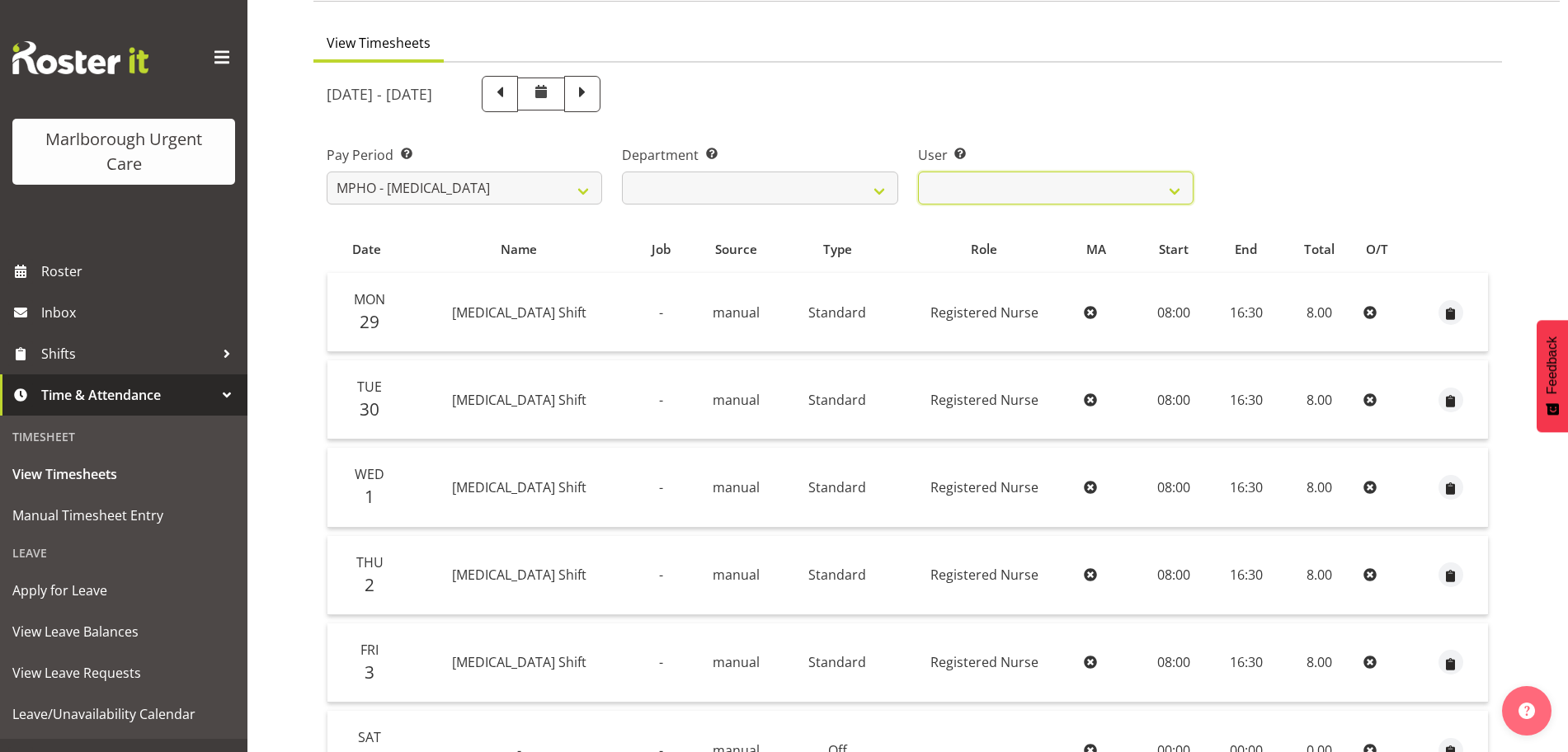
scroll to position [381, 0]
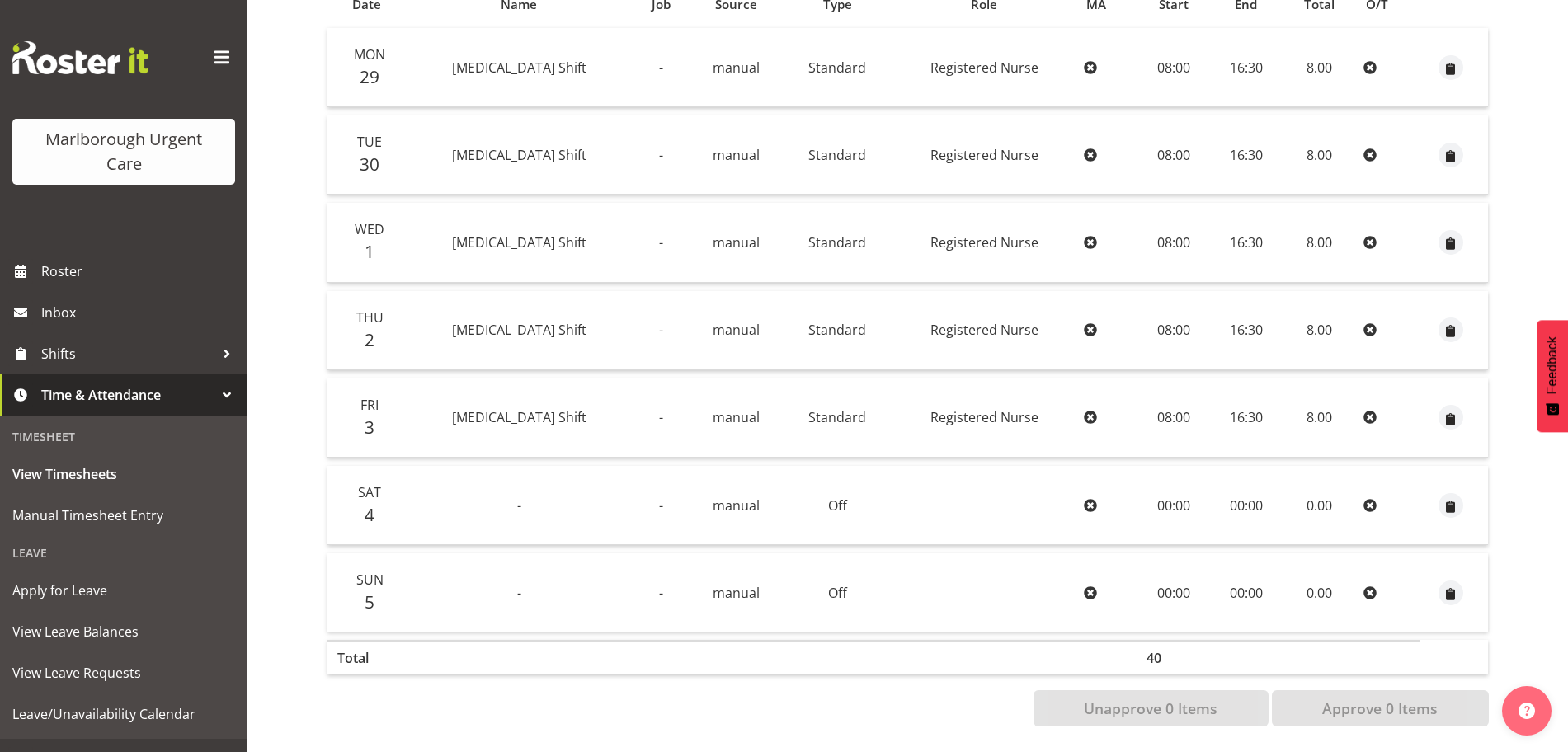
click at [1210, 424] on td "16:30" at bounding box center [1246, 418] width 71 height 79
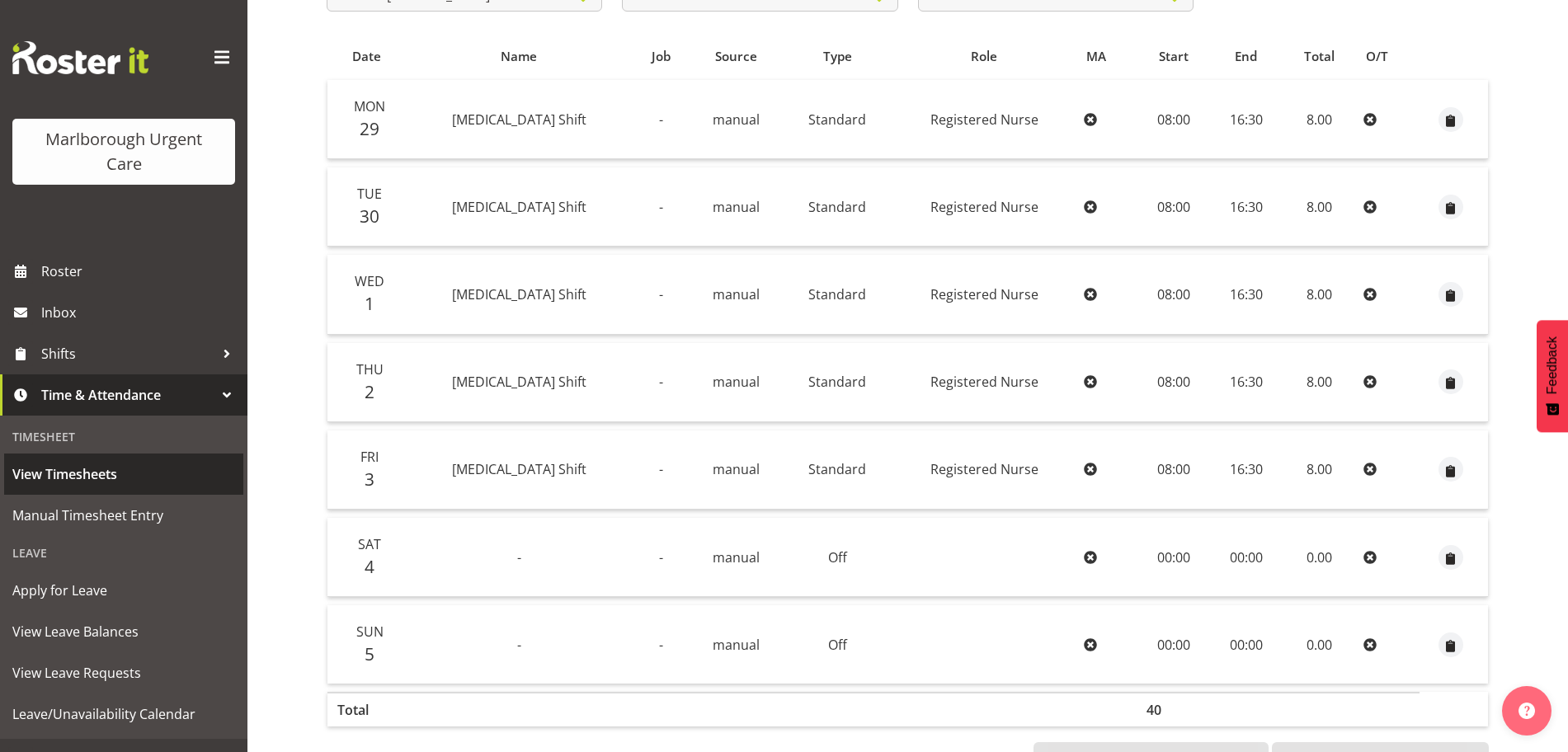
scroll to position [278, 0]
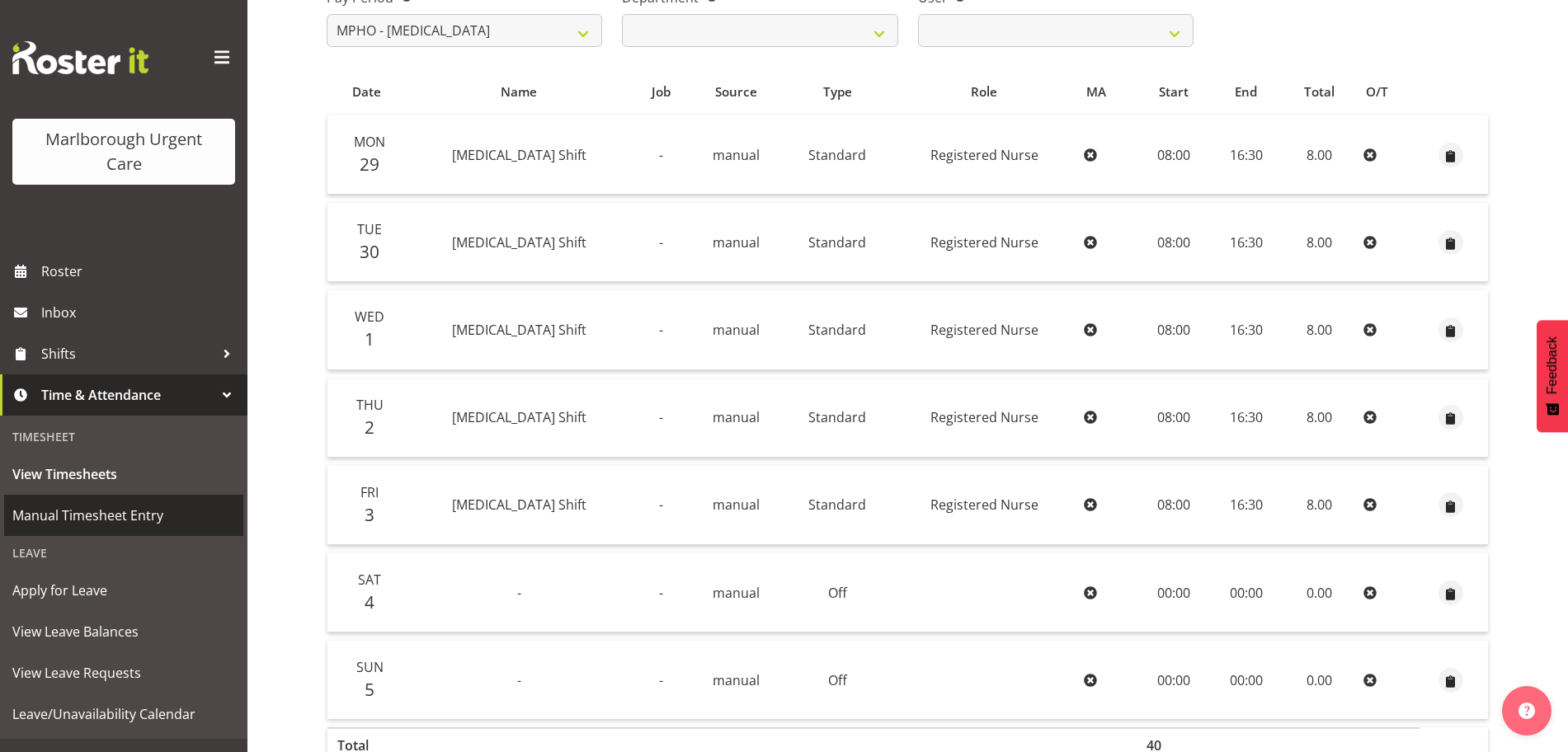
click at [119, 521] on span "Manual Timesheet Entry" at bounding box center [123, 515] width 222 height 24
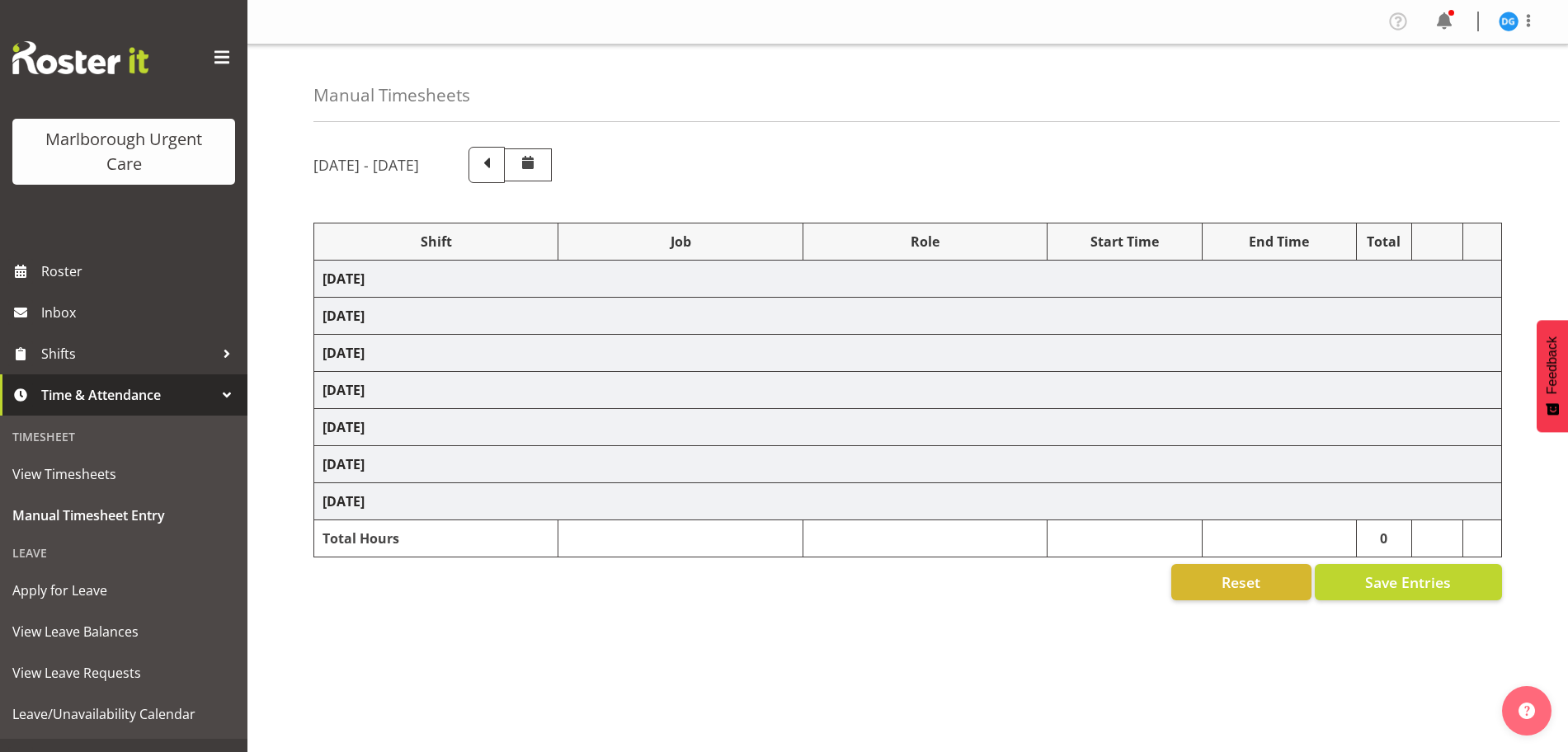
select select "82781"
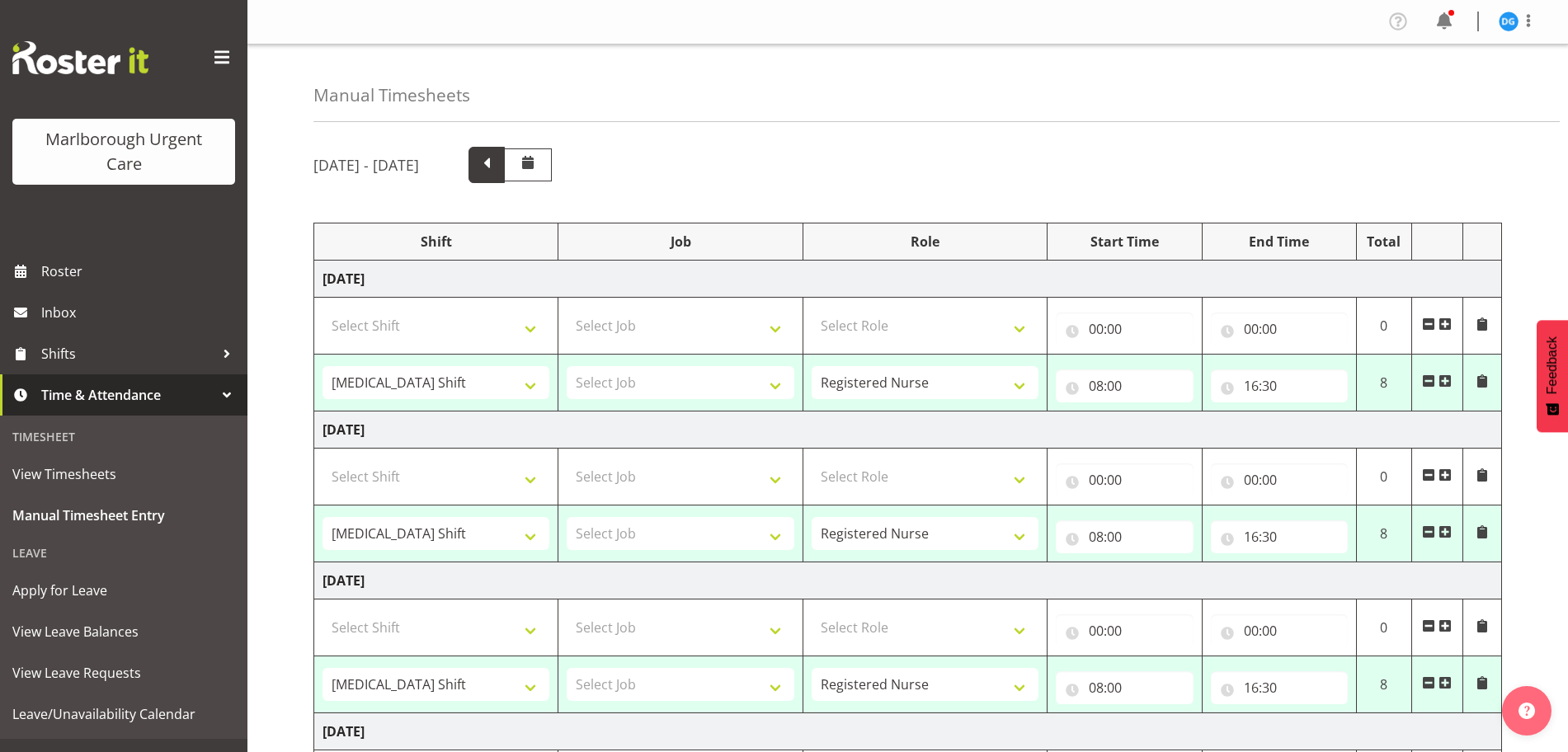
click at [505, 176] on span at bounding box center [486, 164] width 37 height 37
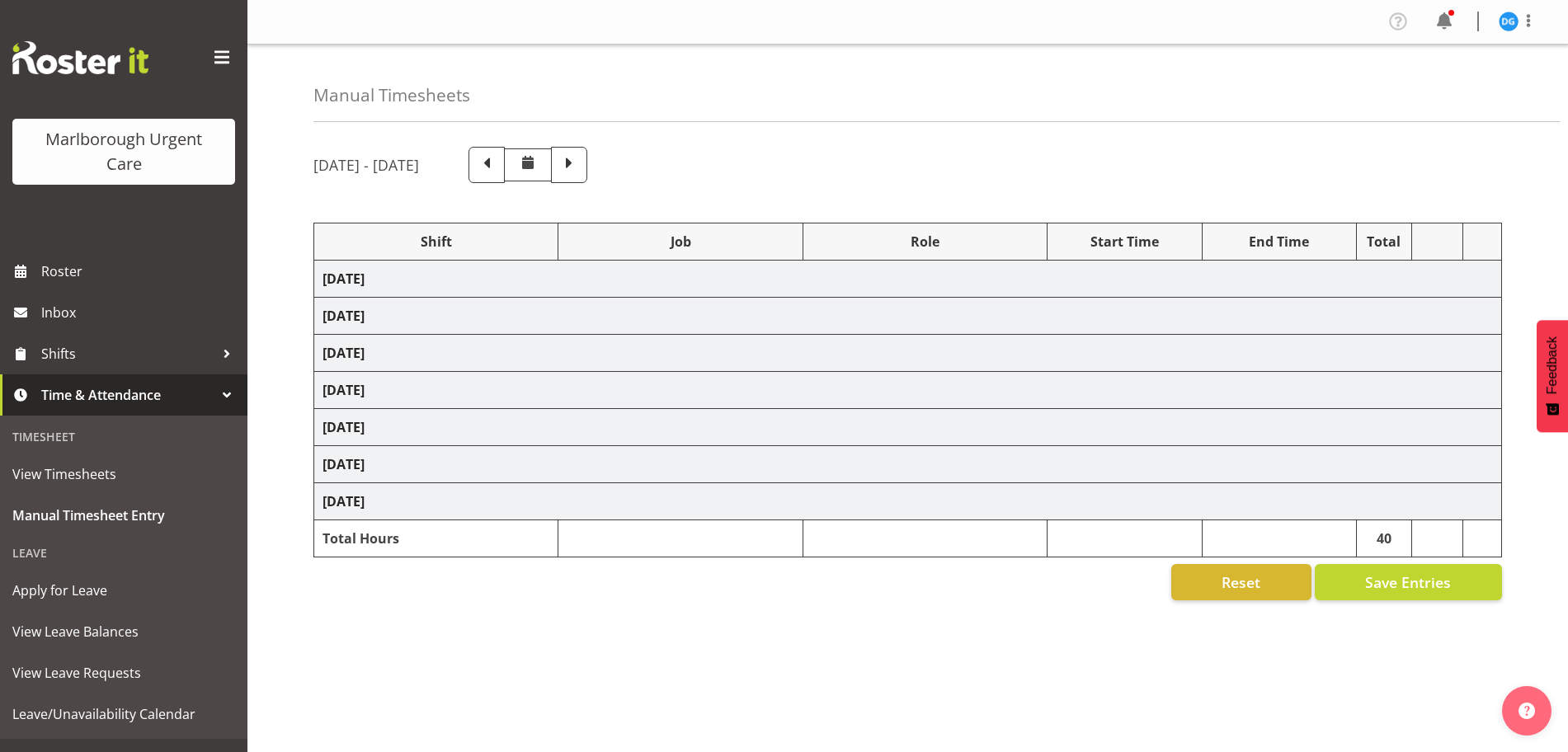
select select "82781"
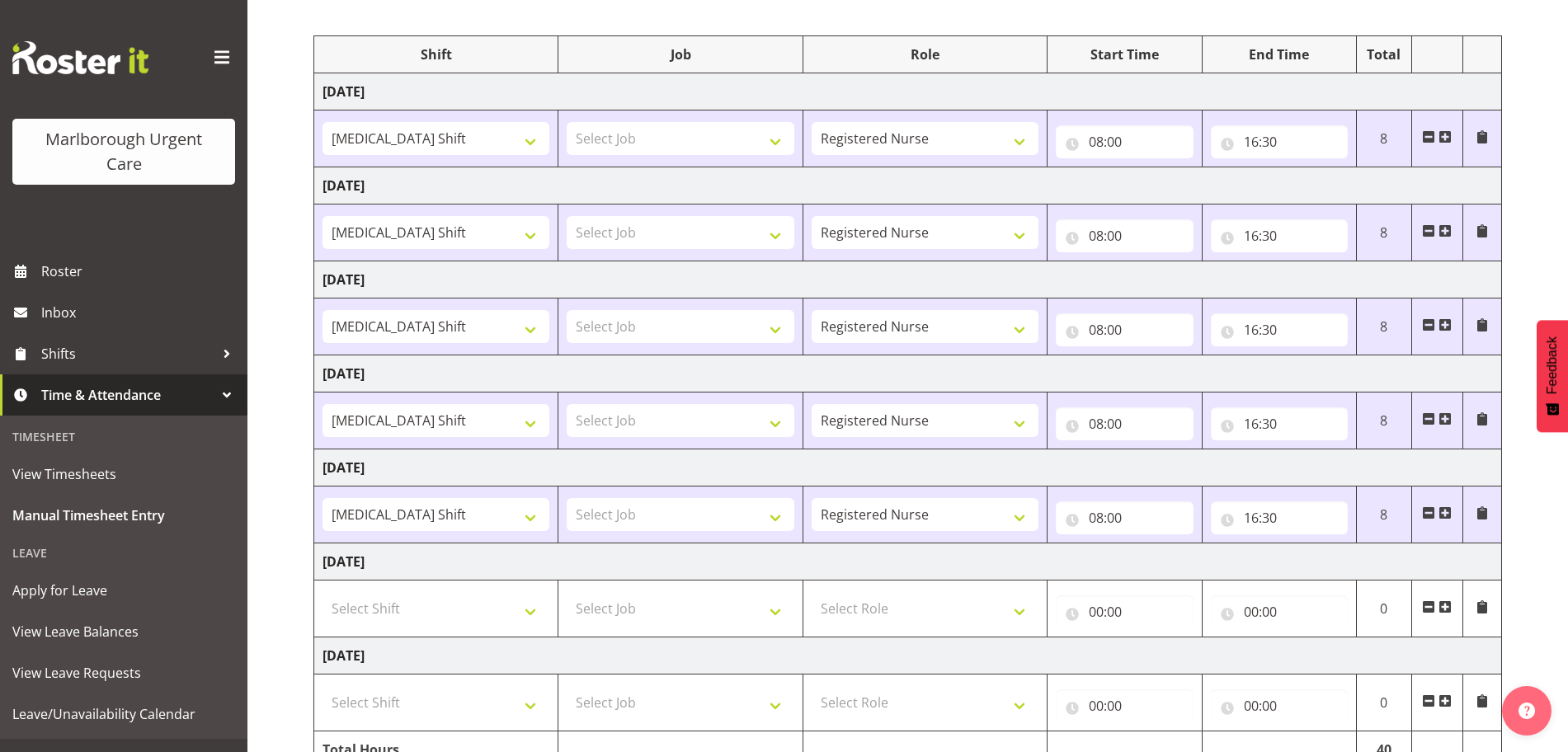
scroll to position [69, 0]
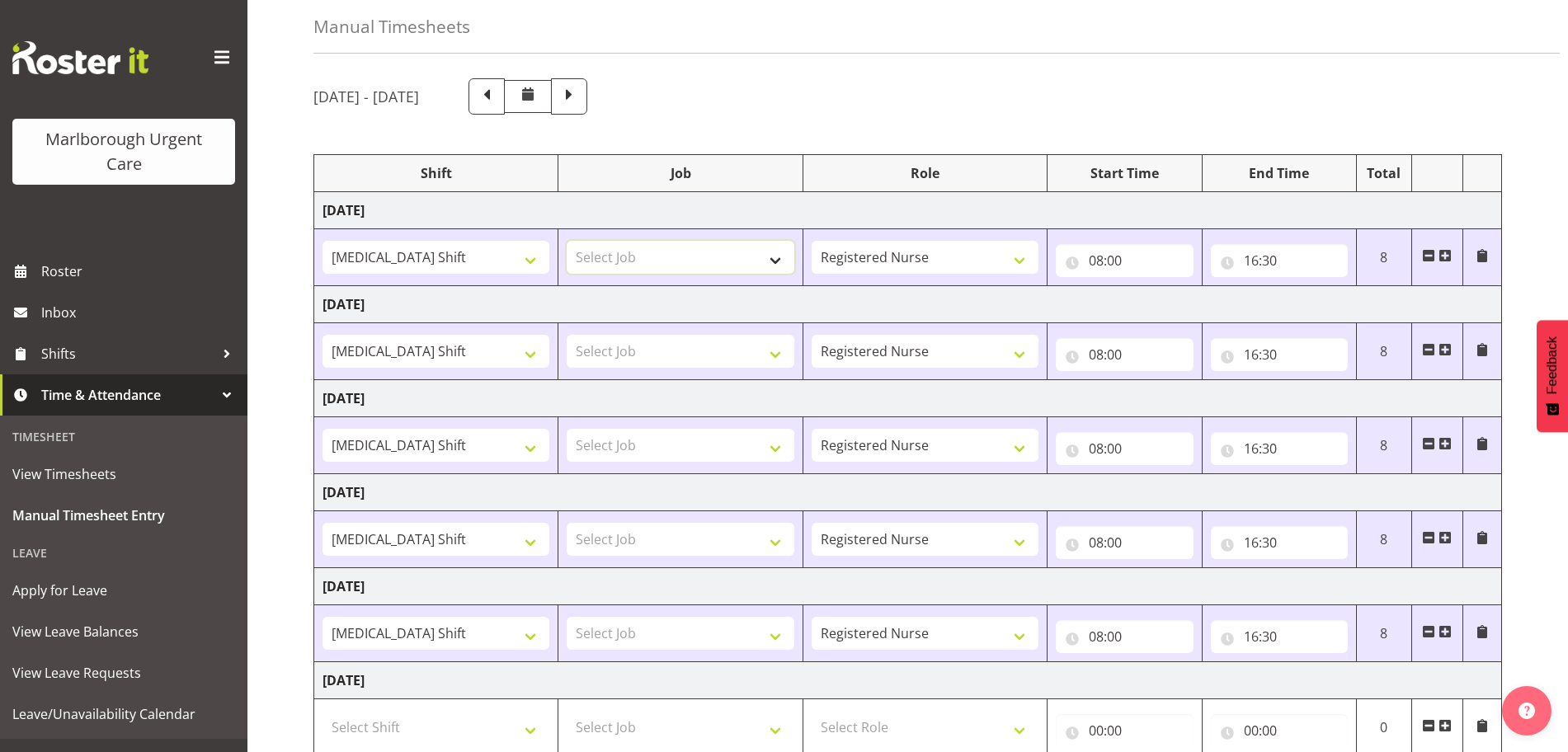
click at [748, 266] on select "Select Job" at bounding box center [680, 257] width 227 height 33
click at [779, 253] on select "Select Job" at bounding box center [680, 257] width 227 height 33
click at [497, 100] on span at bounding box center [486, 95] width 22 height 22
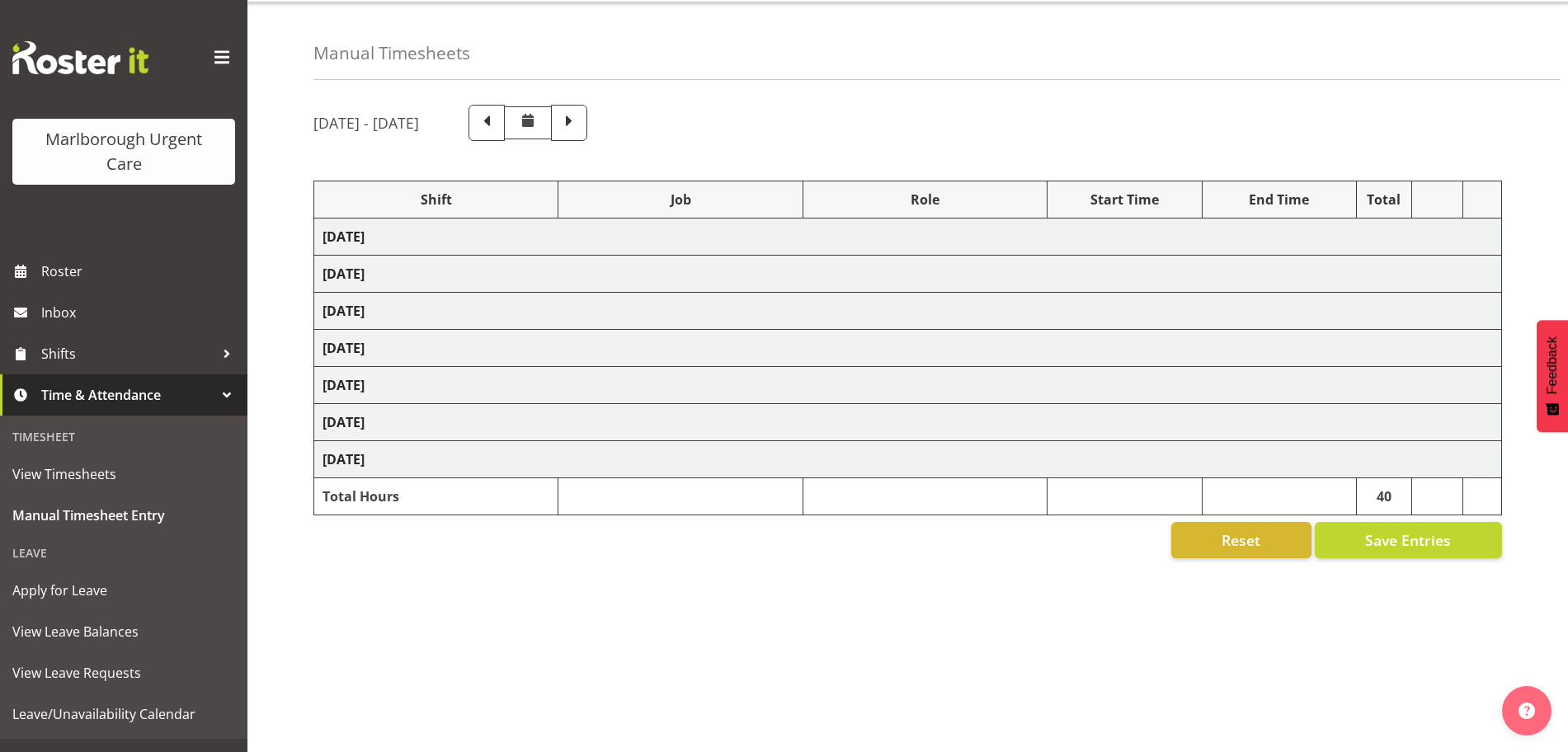
select select "82781"
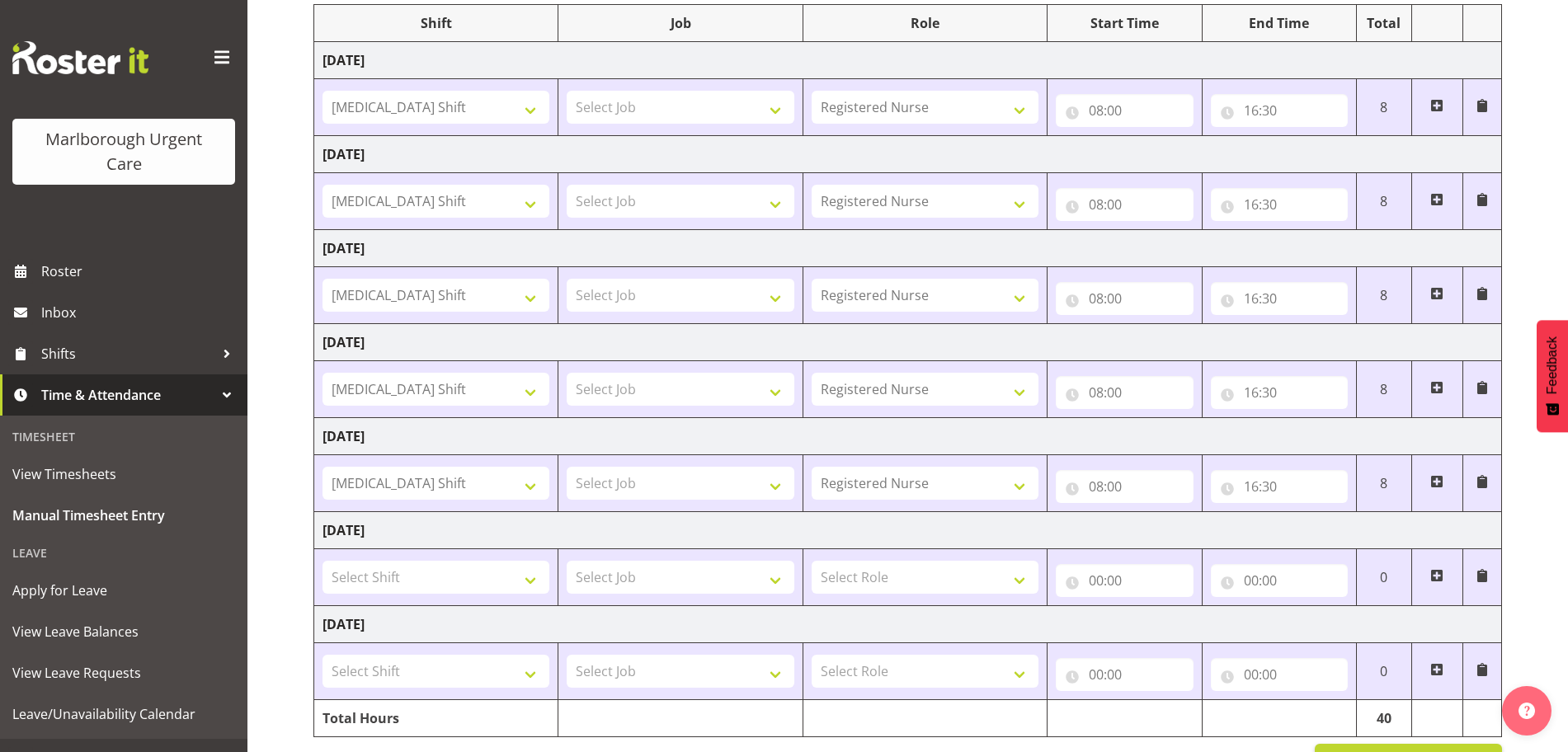
scroll to position [172, 0]
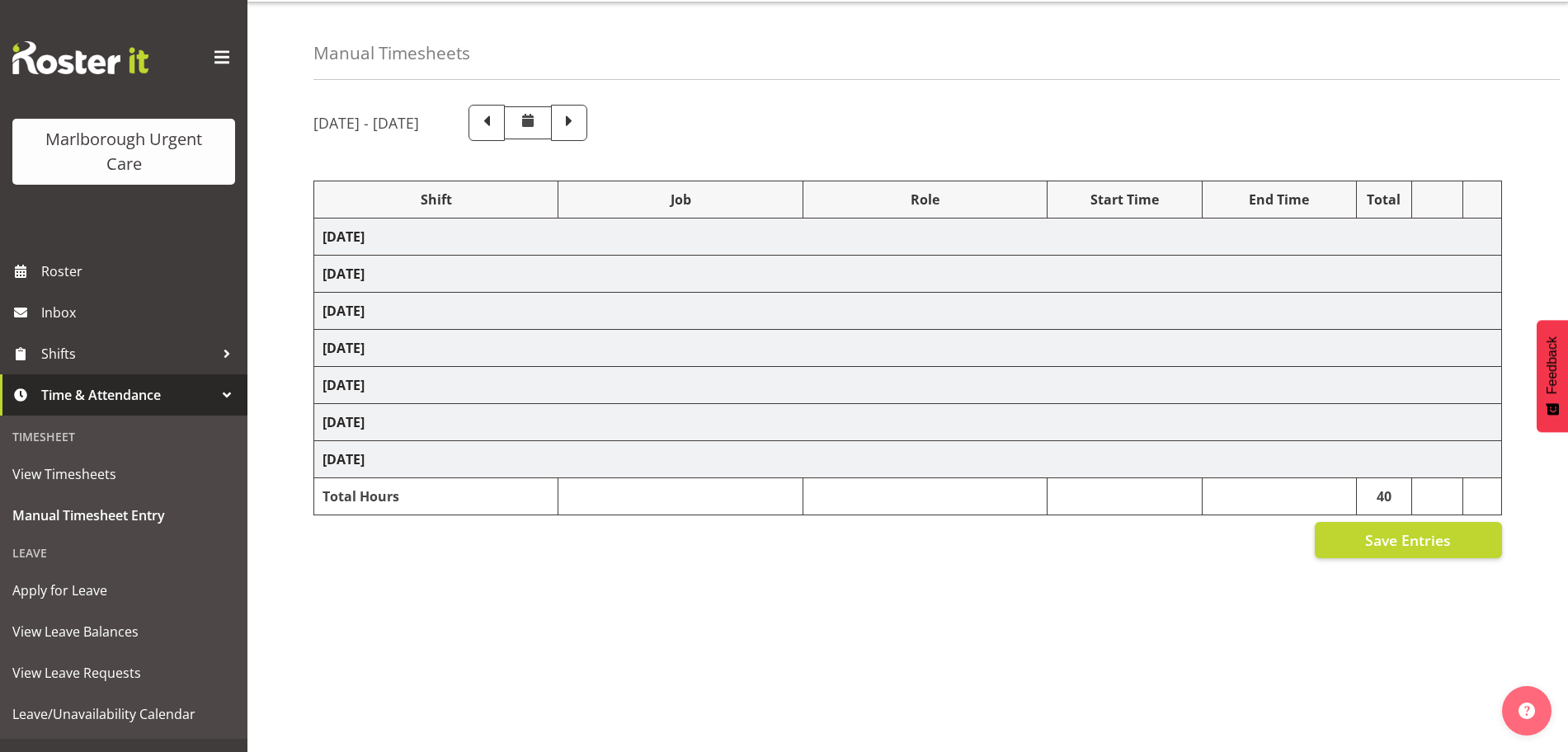
select select "82781"
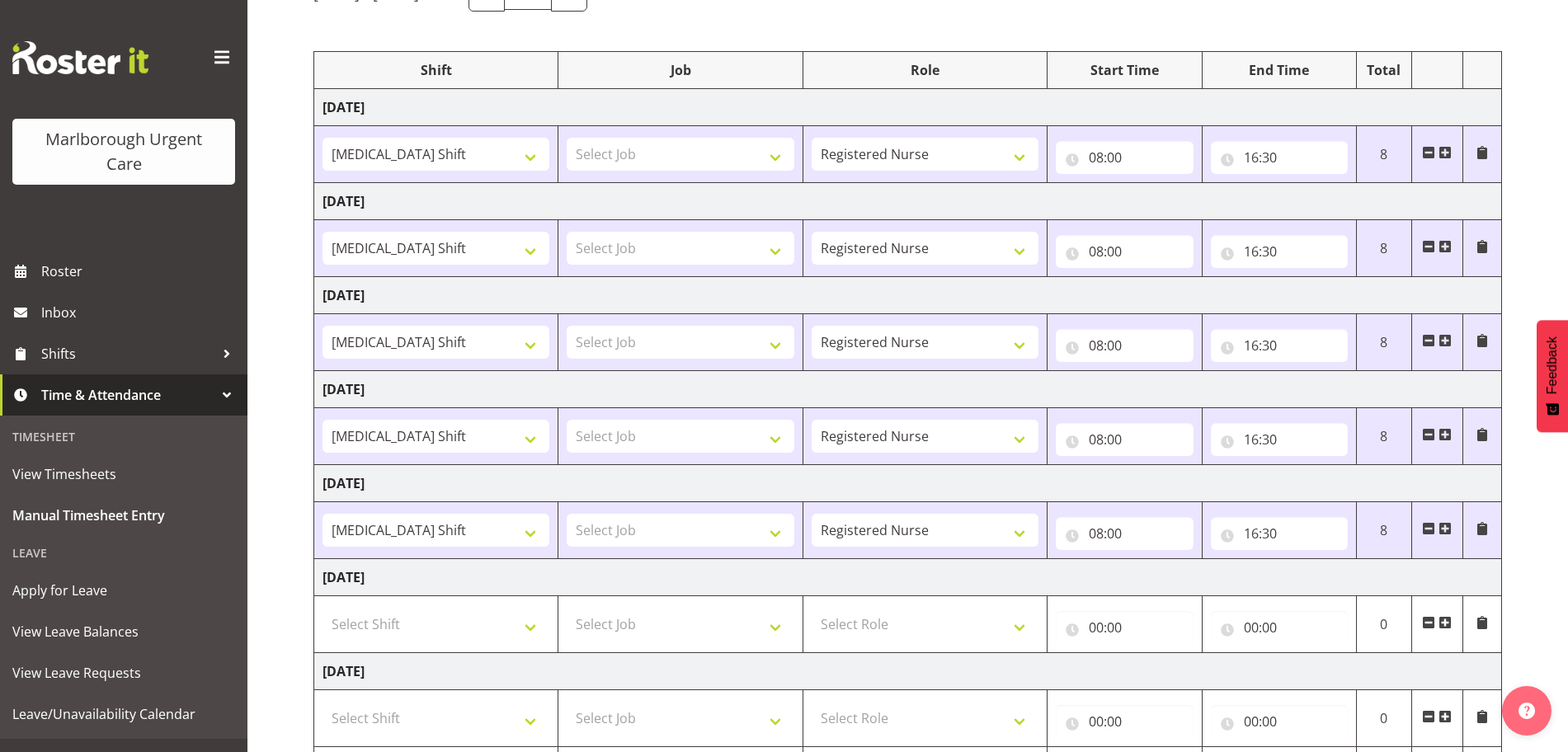
scroll to position [275, 0]
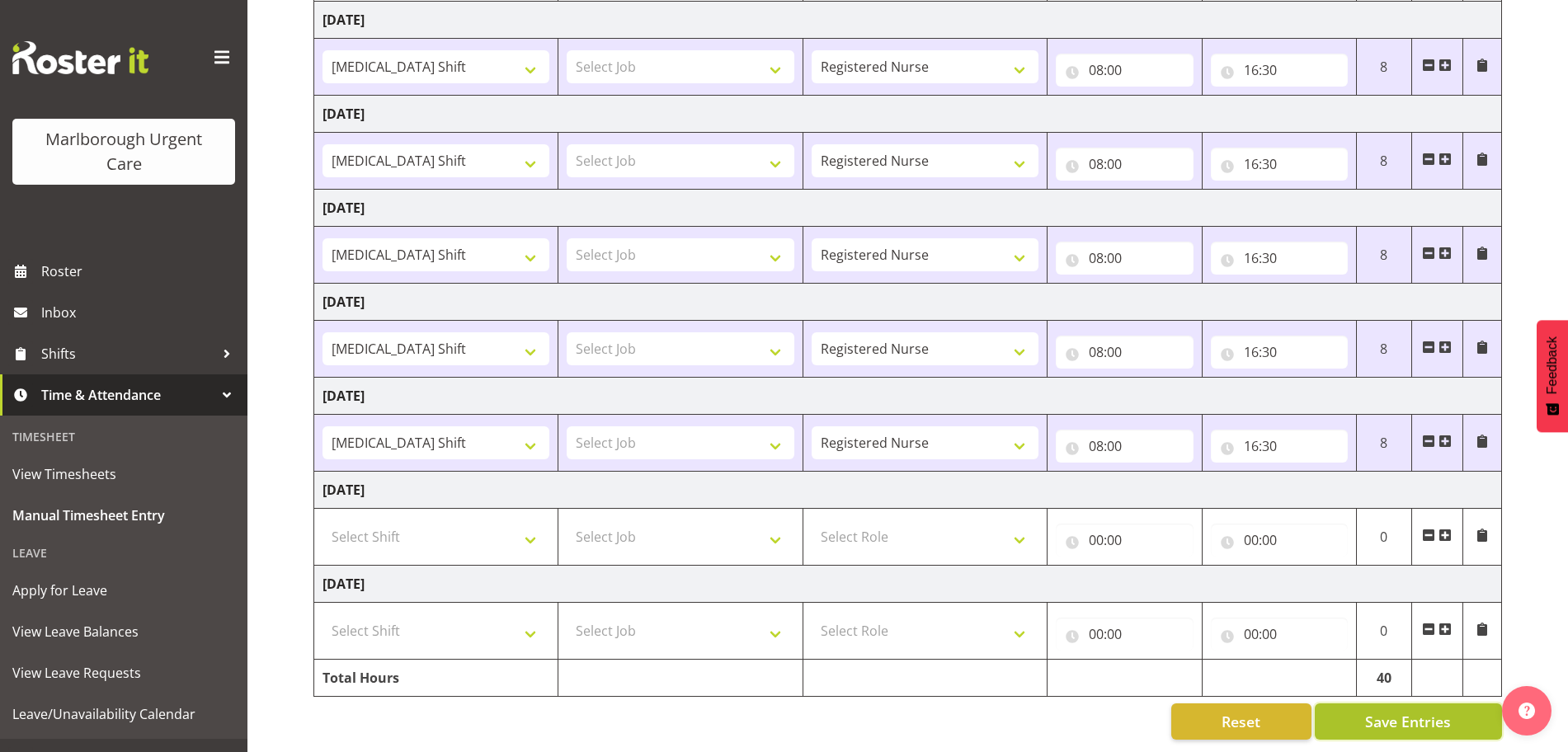
drag, startPoint x: 1446, startPoint y: 712, endPoint x: 1437, endPoint y: 705, distance: 11.4
click at [1439, 712] on span "Save Entries" at bounding box center [1407, 722] width 85 height 22
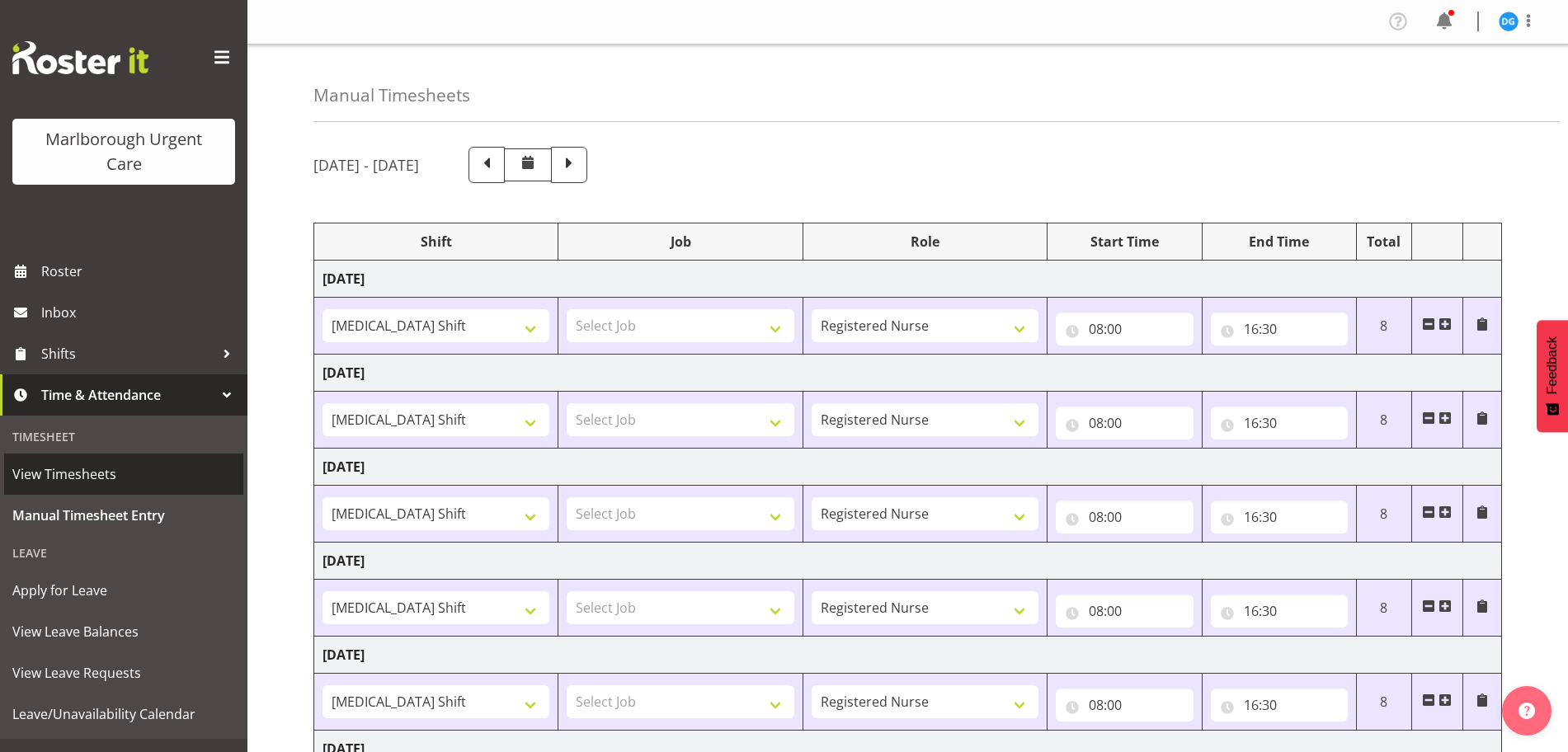
click at [67, 466] on span "View Timesheets" at bounding box center [123, 474] width 222 height 24
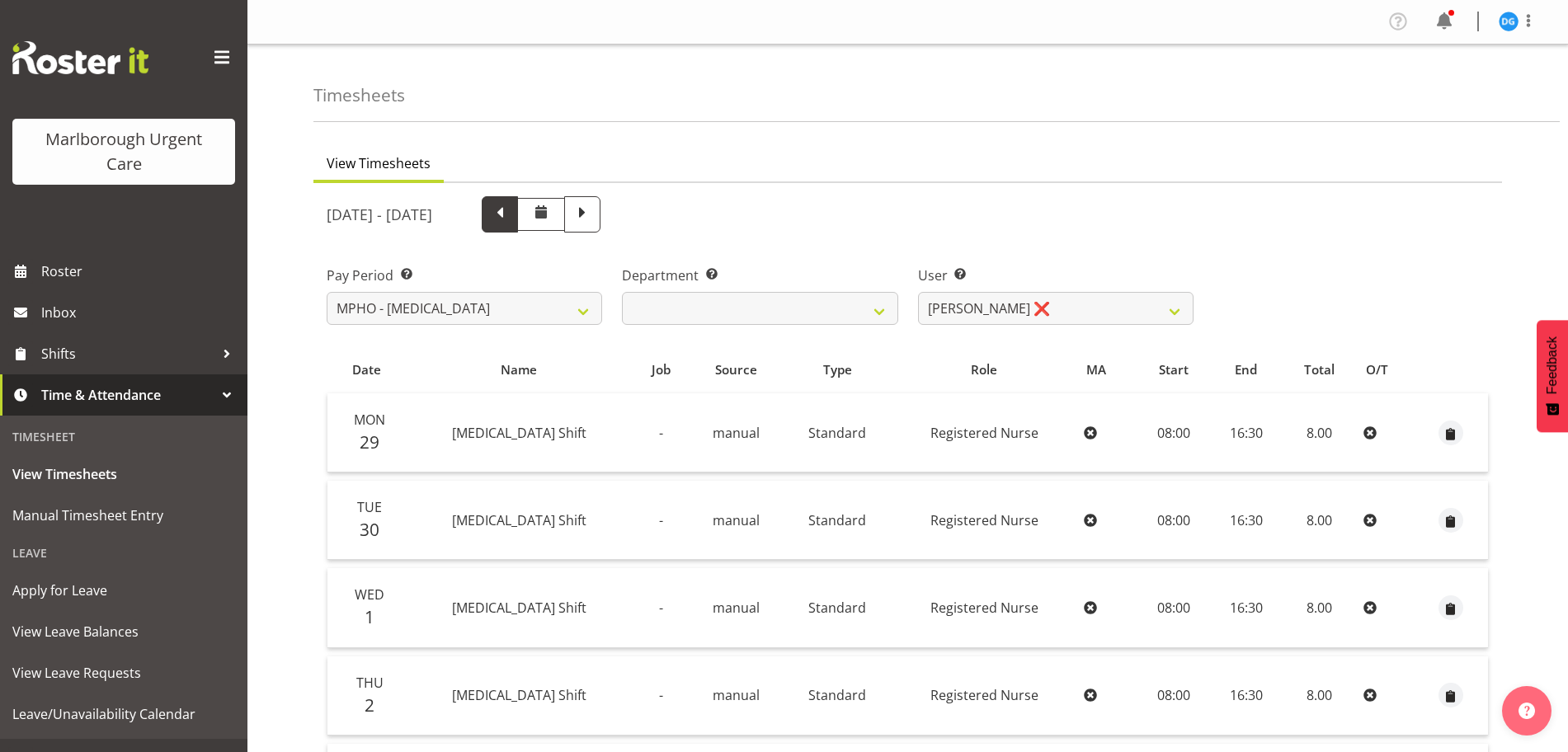
click at [510, 207] on span at bounding box center [499, 212] width 22 height 22
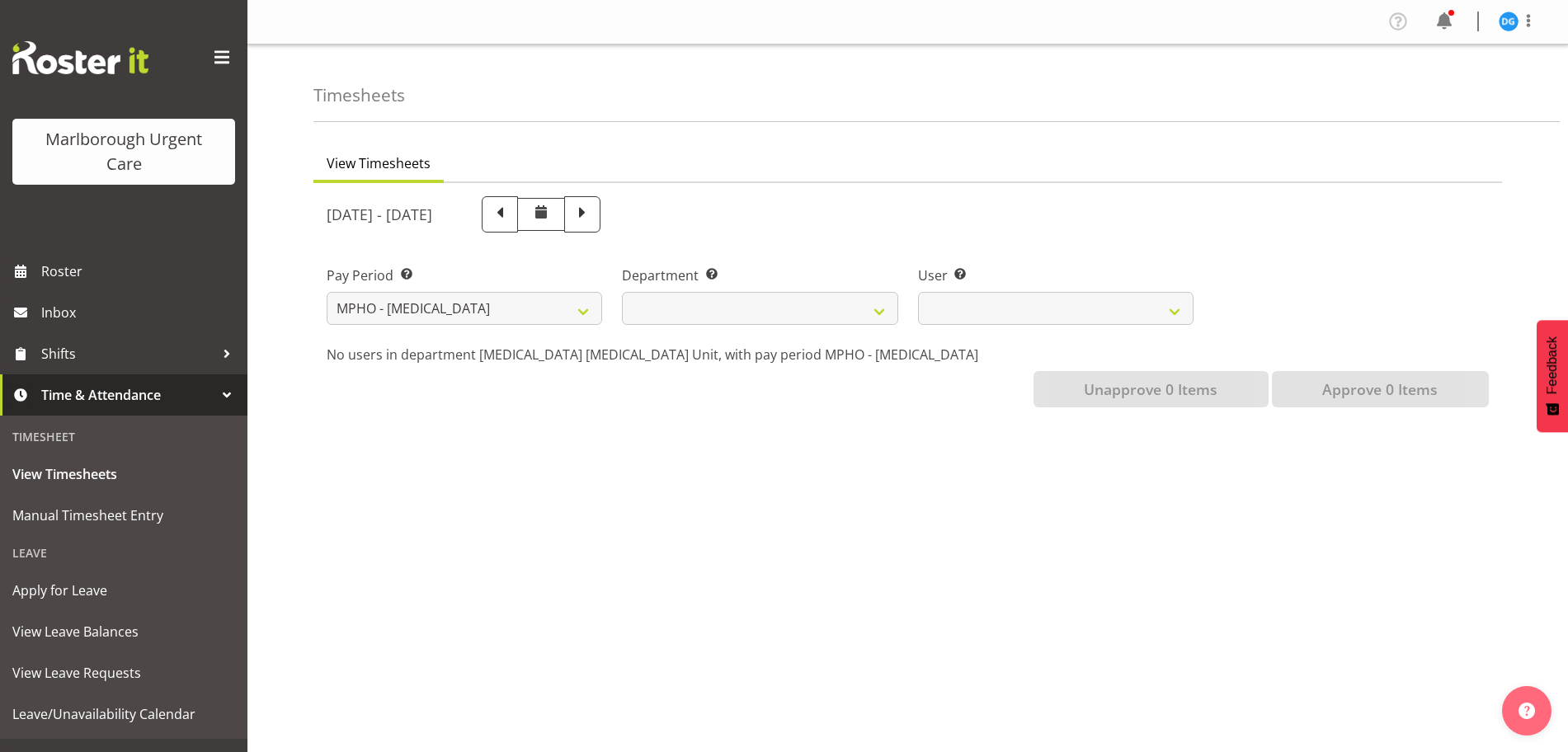
select select
